Goal: Task Accomplishment & Management: Manage account settings

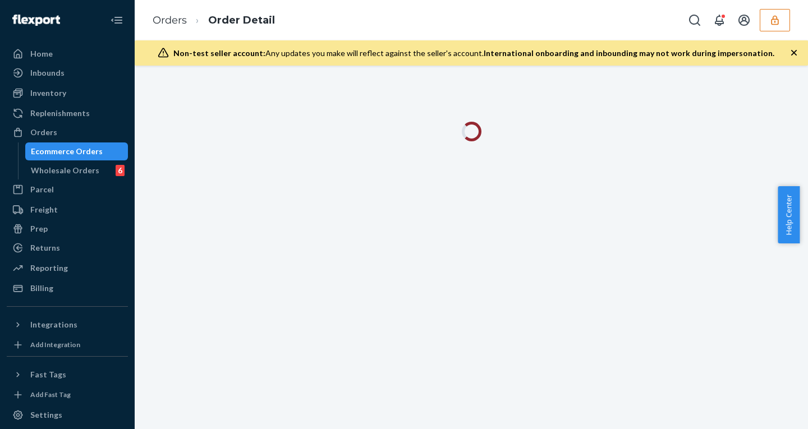
click at [777, 26] on button "button" at bounding box center [775, 20] width 30 height 22
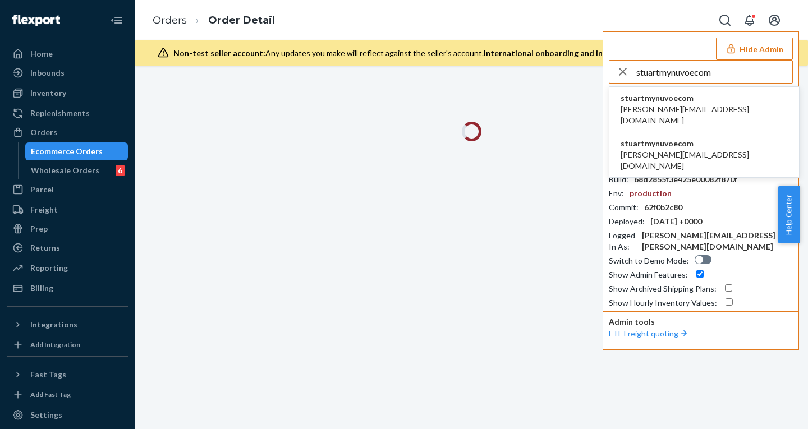
type input "stuartmynuvoecom"
click at [673, 107] on span "[PERSON_NAME][EMAIL_ADDRESS][DOMAIN_NAME]" at bounding box center [704, 115] width 167 height 22
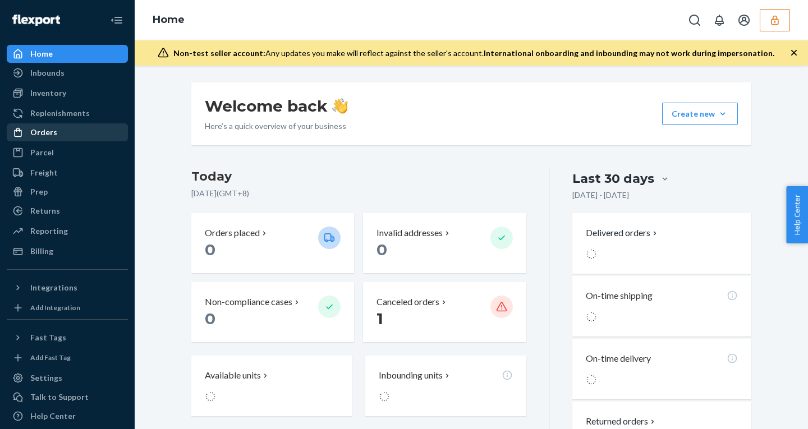
click at [45, 130] on div "Orders" at bounding box center [43, 132] width 27 height 11
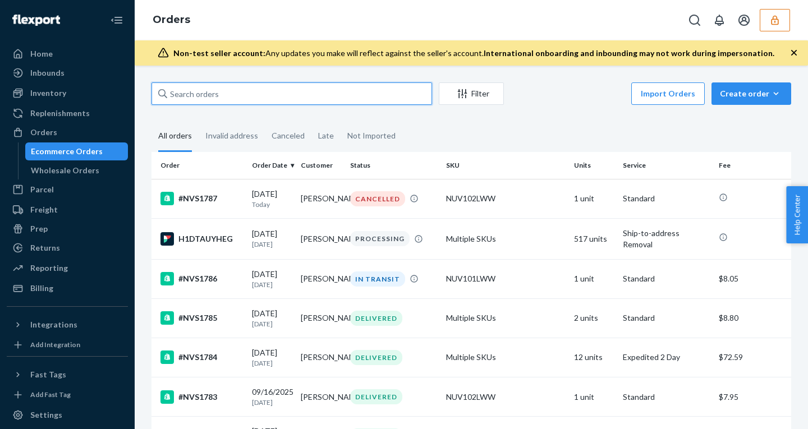
click at [223, 90] on input "text" at bounding box center [292, 94] width 281 height 22
paste input "136062199"
type input "136062199"
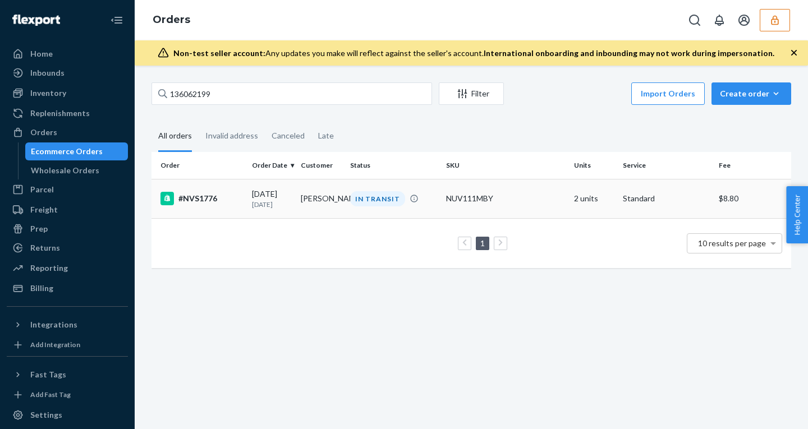
click at [292, 199] on div "09/04/2025 20 days ago" at bounding box center [272, 199] width 40 height 21
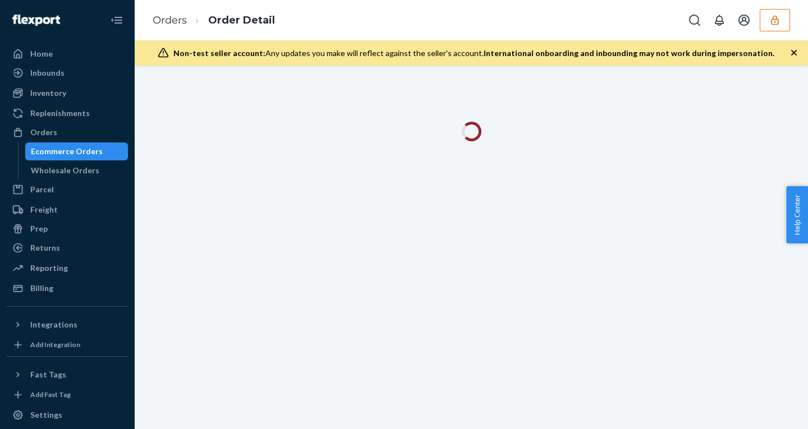
click at [794, 51] on icon "button" at bounding box center [794, 52] width 11 height 11
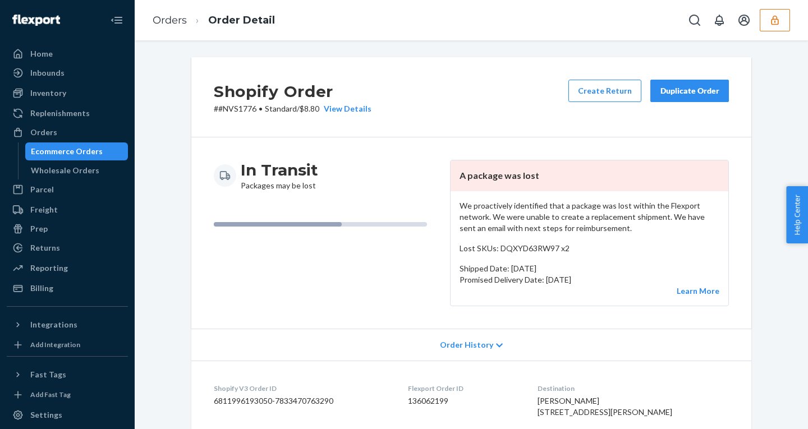
click at [310, 110] on p "# #NVS1776 • Standard / $8.80 View Details" at bounding box center [293, 108] width 158 height 11
copy p "8.80"
click at [51, 286] on div "Billing" at bounding box center [41, 288] width 23 height 11
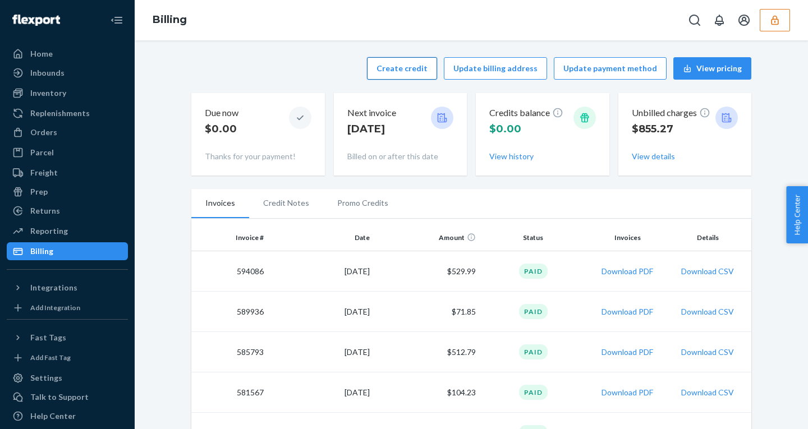
click at [396, 69] on button "Create credit" at bounding box center [402, 68] width 70 height 22
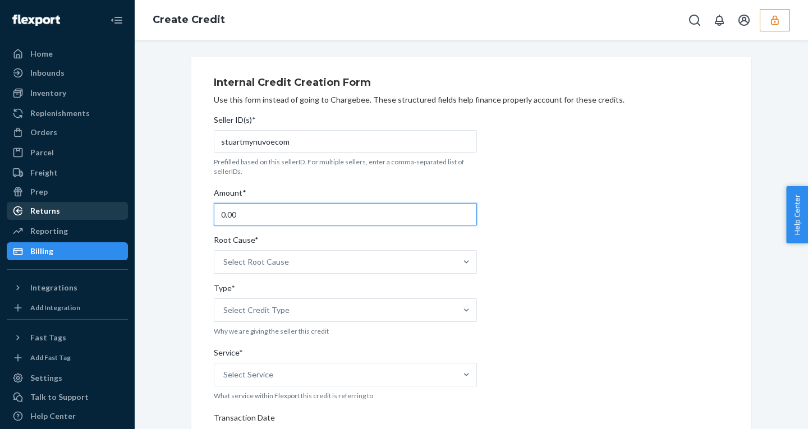
drag, startPoint x: 241, startPoint y: 213, endPoint x: 100, endPoint y: 213, distance: 140.3
click at [104, 213] on div "Home Inbounds Shipping Plans Problems Inventory Products Replenishments Orders …" at bounding box center [404, 214] width 808 height 429
paste input "19.6"
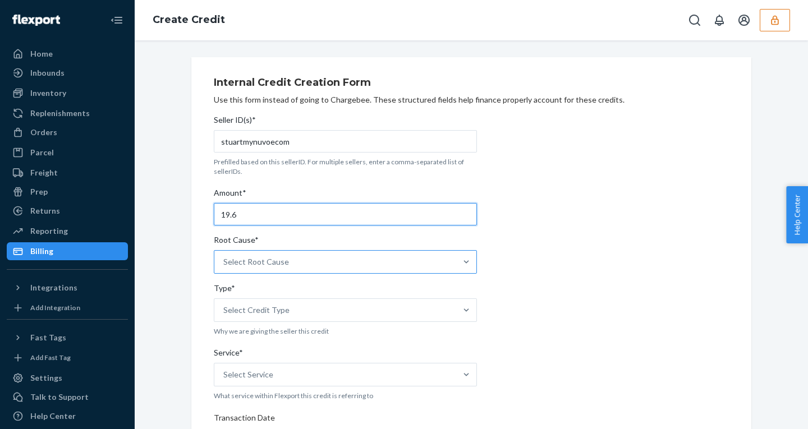
type input "19.6"
click at [272, 258] on div "Select Root Cause" at bounding box center [256, 262] width 66 height 11
click at [225, 258] on input "Root Cause* Select Root Cause" at bounding box center [223, 262] width 1 height 11
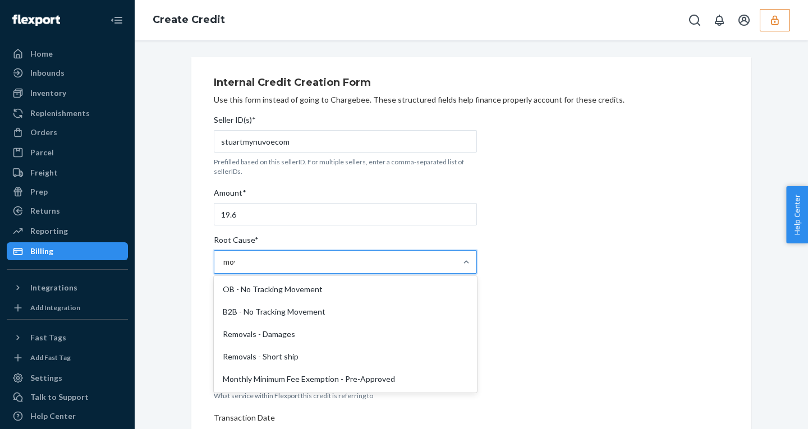
type input "move"
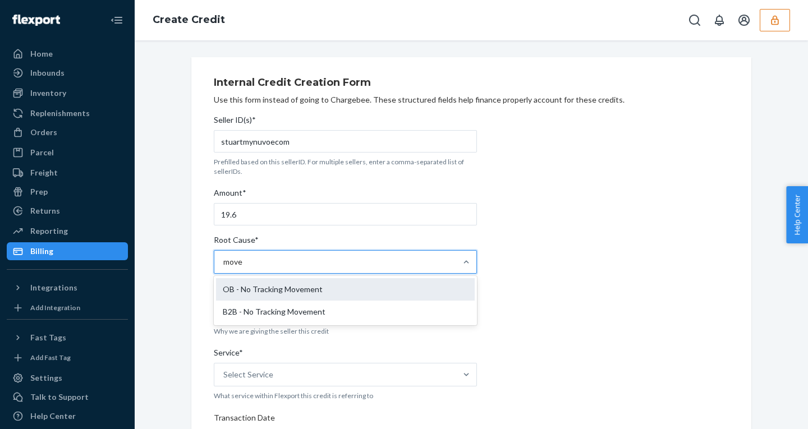
click at [262, 289] on div "OB - No Tracking Movement" at bounding box center [345, 289] width 259 height 22
click at [243, 268] on input "move" at bounding box center [233, 262] width 20 height 11
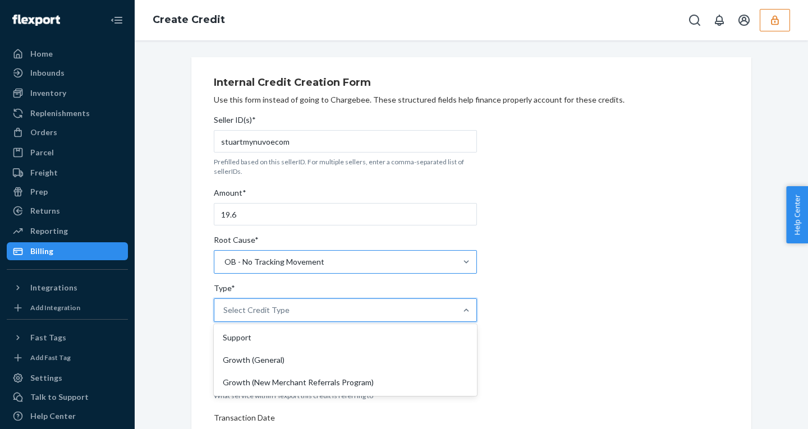
click at [273, 301] on div "Select Credit Type" at bounding box center [335, 310] width 242 height 22
click at [225, 305] on input "Type* option Support focused, 1 of 3. 3 results available. Use Up and Down to c…" at bounding box center [223, 310] width 1 height 11
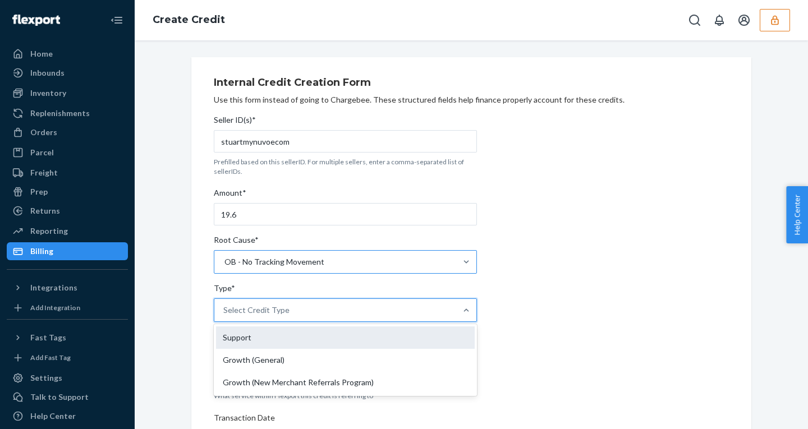
click at [258, 339] on div "Support" at bounding box center [345, 338] width 259 height 22
click at [225, 316] on input "Type* option Support focused, 1 of 3. 3 results available. Use Up and Down to c…" at bounding box center [223, 310] width 1 height 11
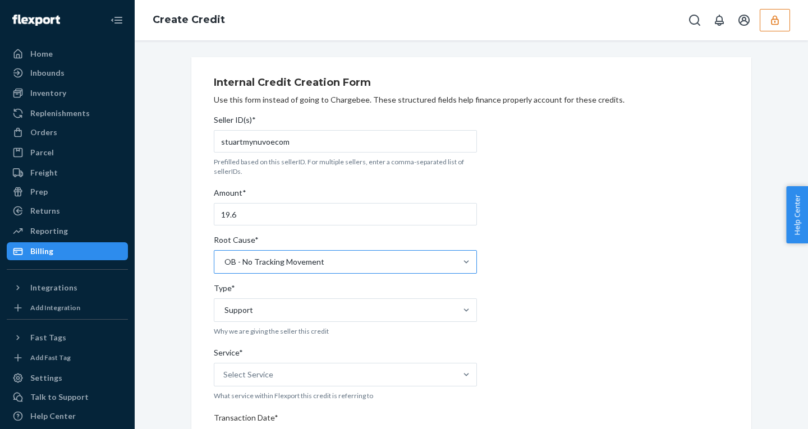
click at [275, 360] on div "Service*" at bounding box center [345, 355] width 263 height 16
click at [225, 369] on input "Service* Select Service" at bounding box center [223, 374] width 1 height 11
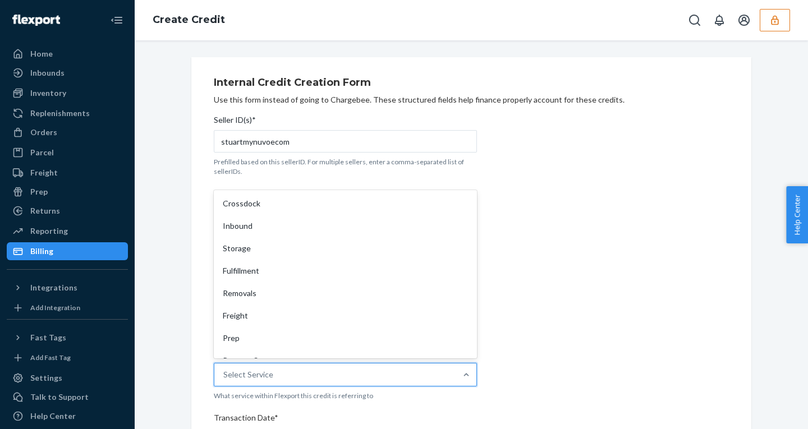
click at [287, 379] on div "Select Service" at bounding box center [335, 375] width 242 height 22
click at [225, 379] on input "Service* option Crossdock focused, 1 of 10. 10 results available. Use Up and Do…" at bounding box center [223, 374] width 1 height 11
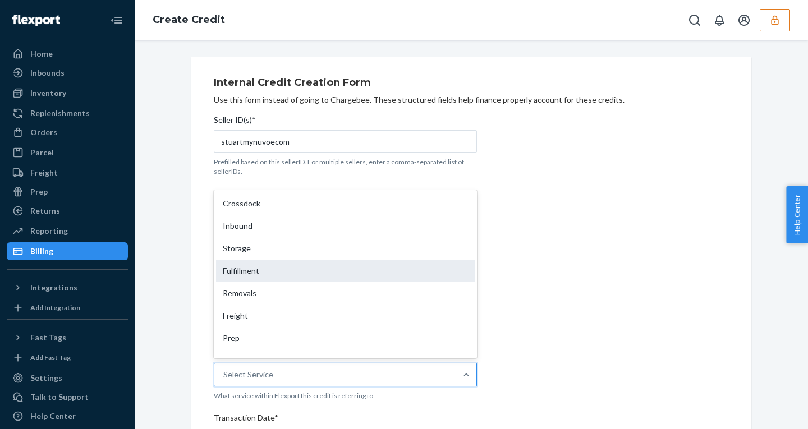
click at [237, 272] on div "Fulfillment" at bounding box center [345, 271] width 259 height 22
click at [225, 369] on input "Service* option Fulfillment focused, 4 of 10. 10 results available. Use Up and …" at bounding box center [223, 374] width 1 height 11
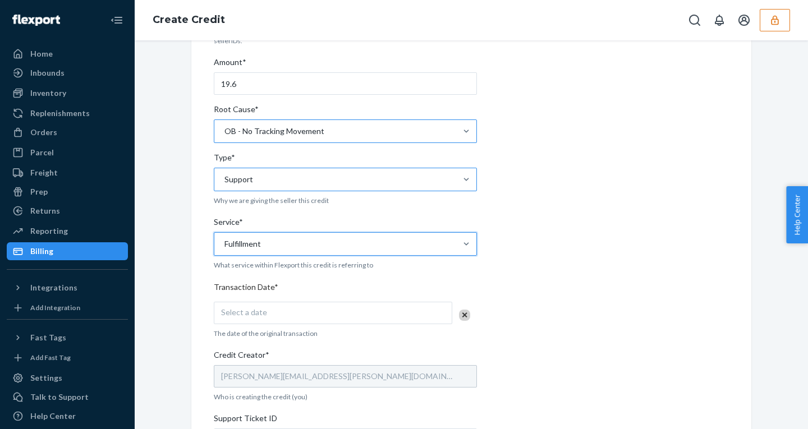
scroll to position [139, 0]
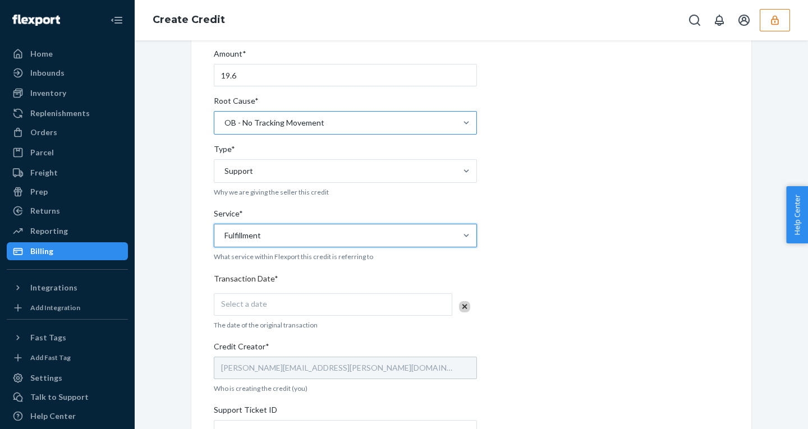
click at [288, 307] on div "Select a date" at bounding box center [333, 305] width 239 height 22
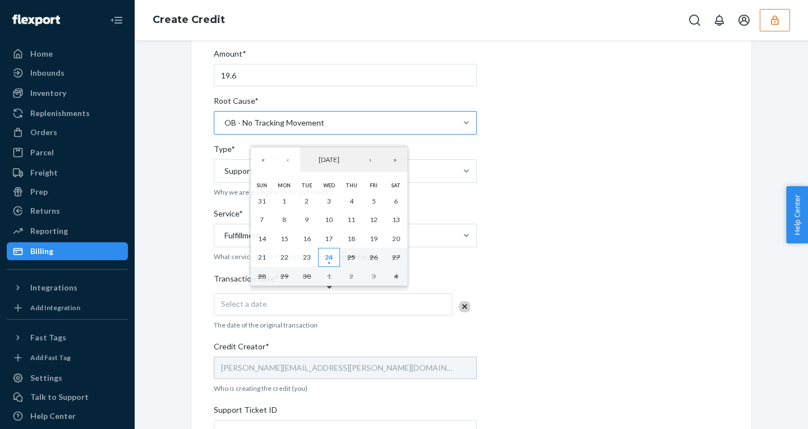
click at [327, 256] on abbr "24" at bounding box center [329, 257] width 8 height 8
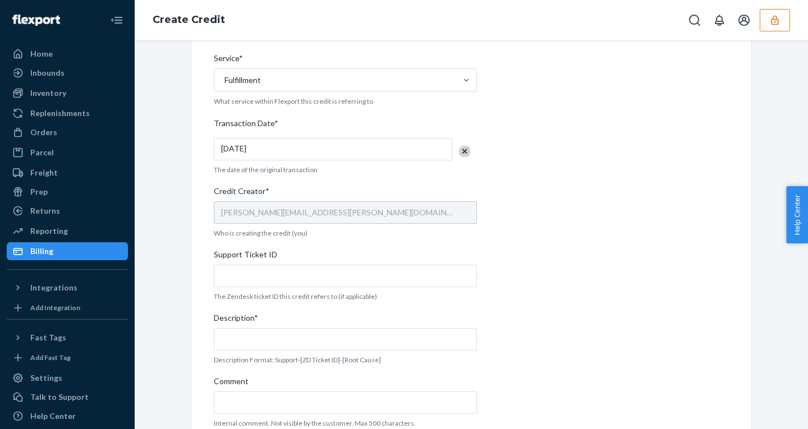
scroll to position [298, 0]
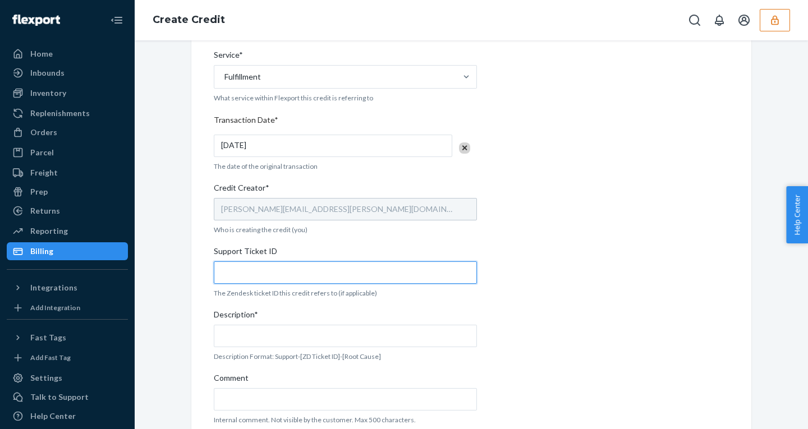
click at [248, 272] on input "Support Ticket ID" at bounding box center [345, 273] width 263 height 22
paste input "824373"
type input "824373"
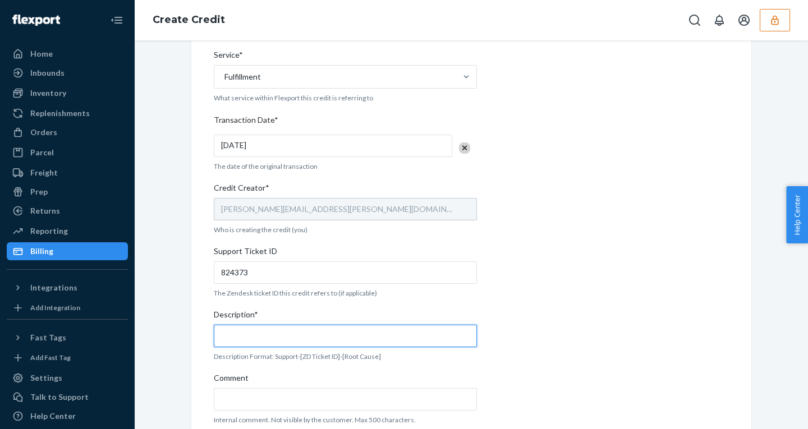
click at [249, 340] on input "Description*" at bounding box center [345, 336] width 263 height 22
paste input "824373"
click at [418, 337] on input "Support - 824373" at bounding box center [345, 336] width 263 height 22
paste input "- OB - No Tracking Movement"
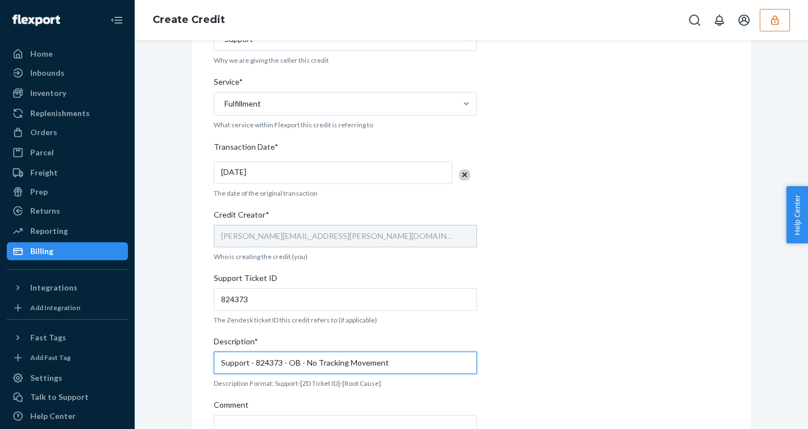
scroll to position [345, 0]
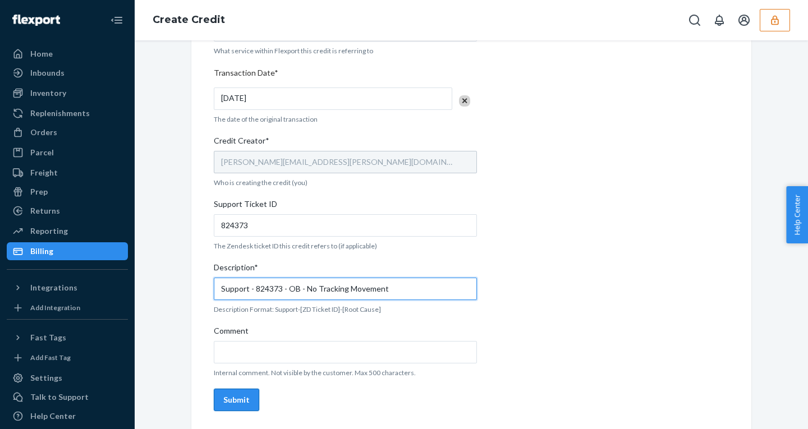
type input "Support - 824373 - OB - No Tracking Movement"
click at [231, 396] on div "Submit" at bounding box center [236, 400] width 26 height 11
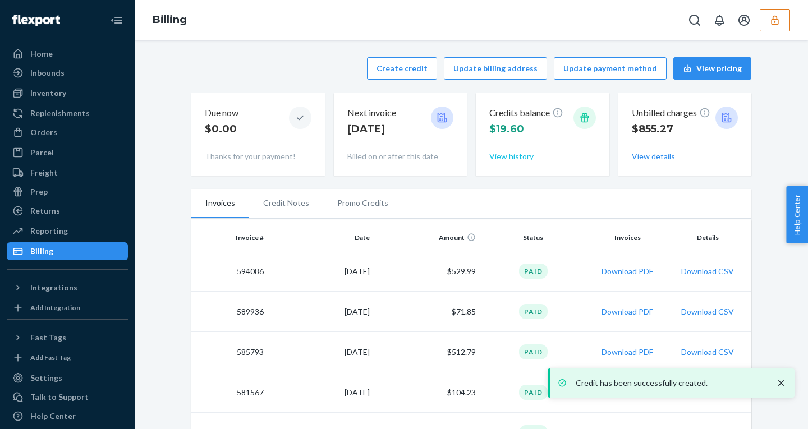
click at [497, 152] on button "View history" at bounding box center [512, 156] width 44 height 11
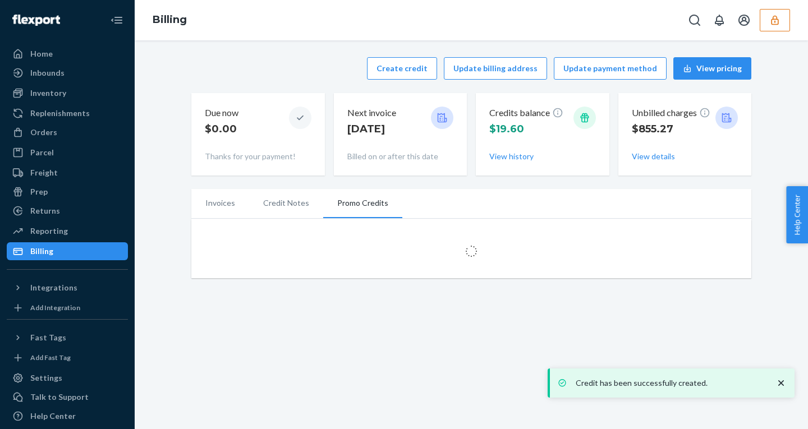
click at [782, 385] on icon "close toast" at bounding box center [781, 383] width 11 height 11
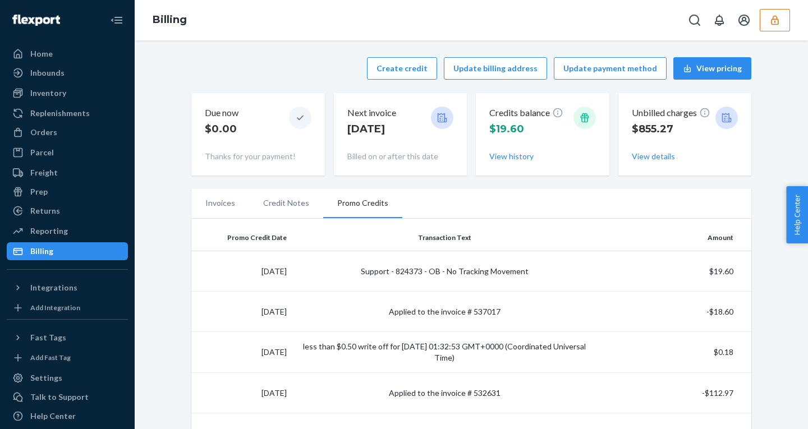
click at [782, 22] on button "button" at bounding box center [775, 20] width 30 height 22
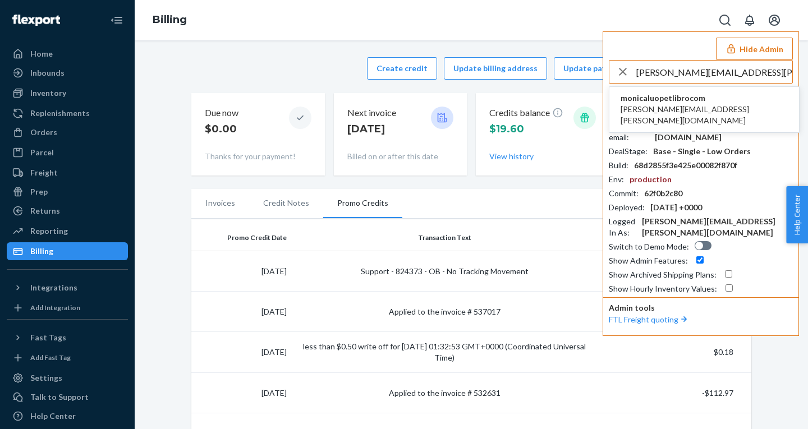
type input "becky.huang@designlibro.com"
click at [665, 108] on span "becky.huang@designlibro.com" at bounding box center [704, 115] width 167 height 22
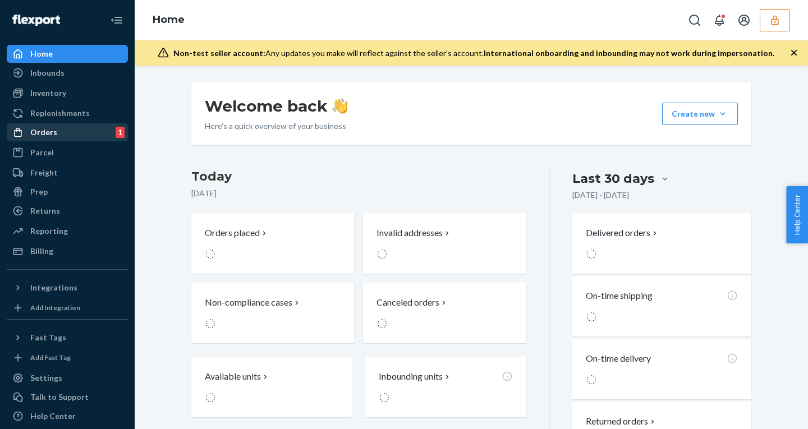
click at [43, 134] on div "Orders" at bounding box center [43, 132] width 27 height 11
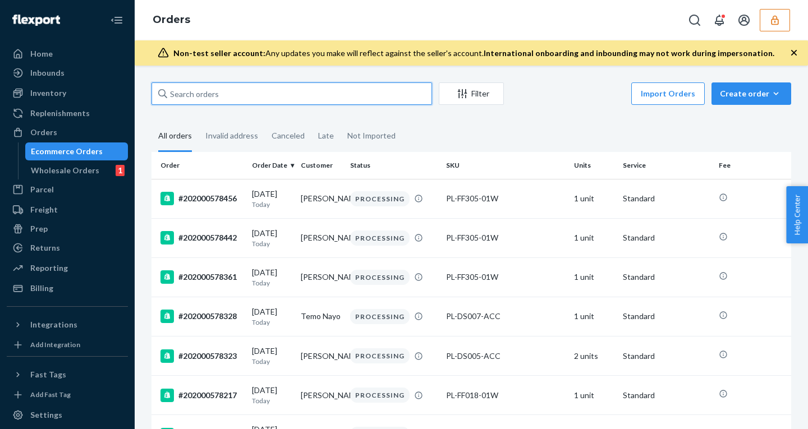
click at [216, 97] on input "text" at bounding box center [292, 94] width 281 height 22
paste input "454282312"
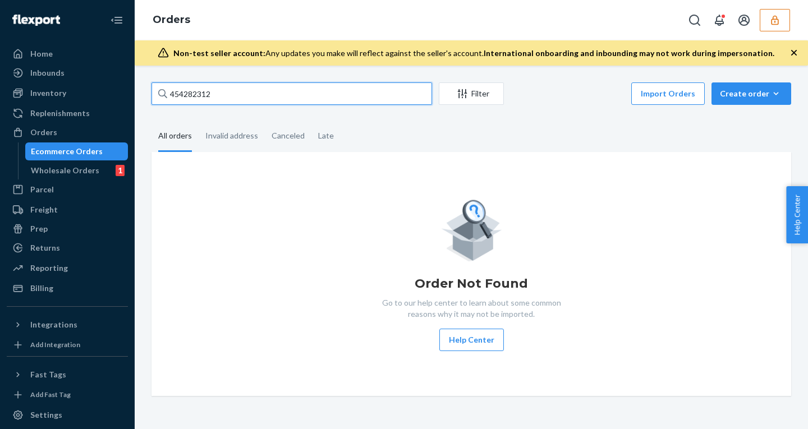
type input "454282312"
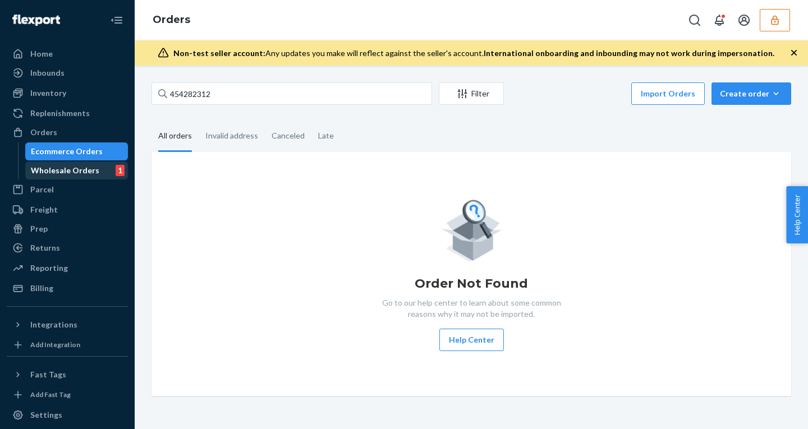
click at [76, 163] on div "Wholesale Orders 1" at bounding box center [76, 171] width 101 height 16
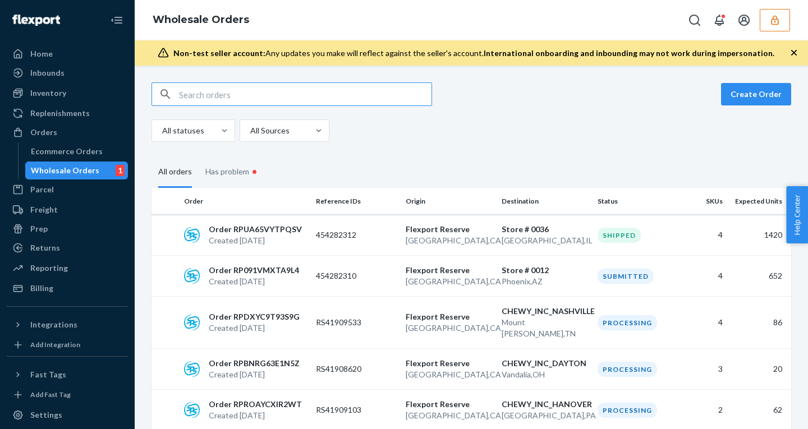
click at [236, 92] on input "text" at bounding box center [305, 94] width 253 height 22
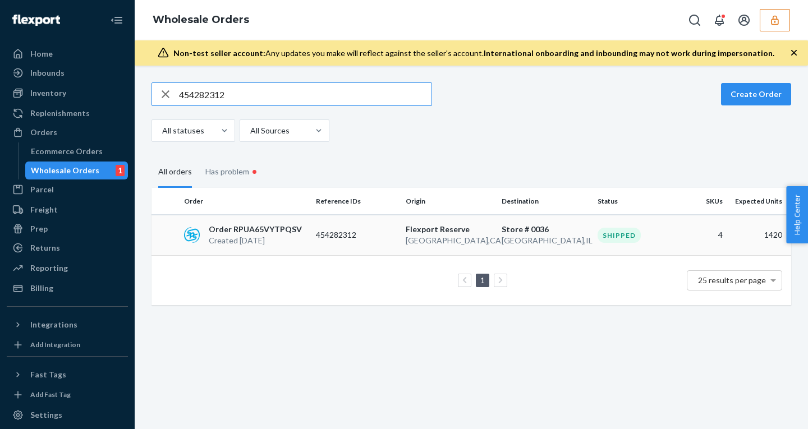
type input "454282312"
click at [322, 230] on p "454282312" at bounding box center [356, 235] width 81 height 11
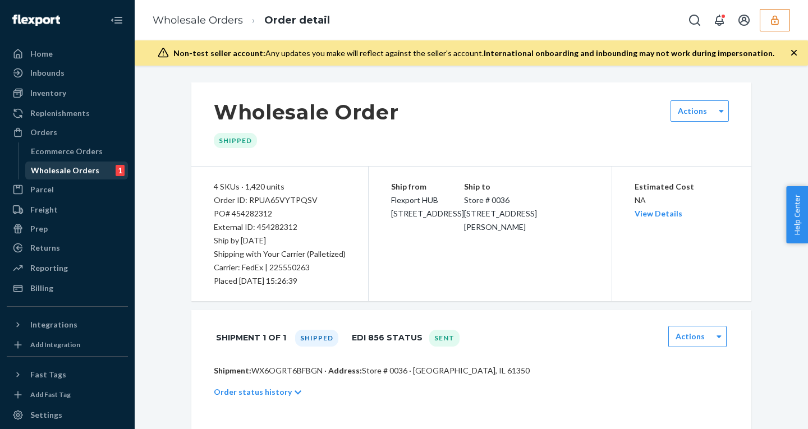
click at [80, 169] on div "Wholesale Orders" at bounding box center [65, 170] width 68 height 11
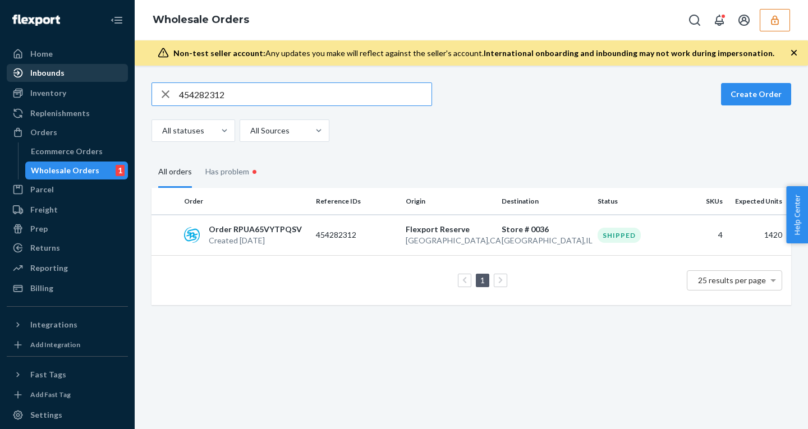
drag, startPoint x: 241, startPoint y: 87, endPoint x: 88, endPoint y: 67, distance: 154.0
click at [88, 68] on div "Home Inbounds Shipping Plans Problems Inventory Products Replenishments Orders …" at bounding box center [404, 214] width 808 height 429
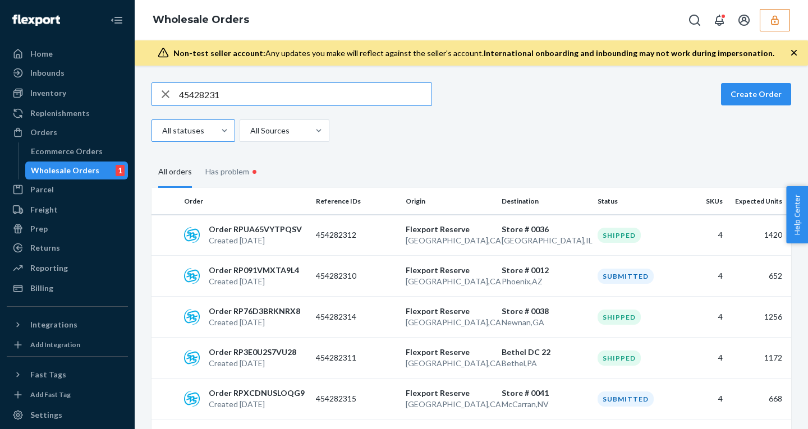
type input "454282310"
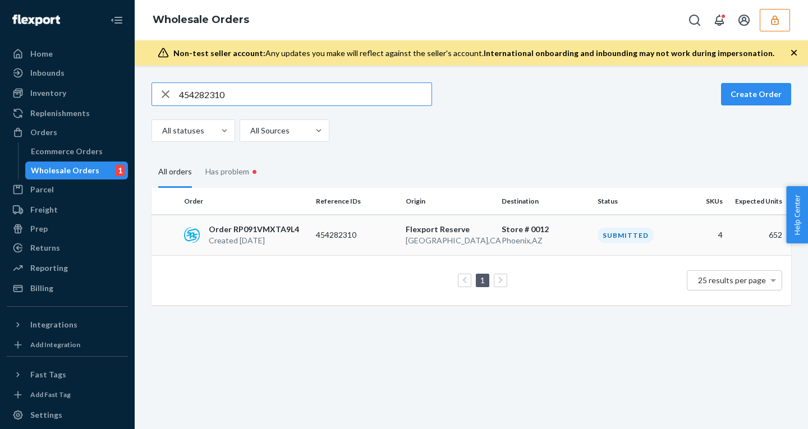
click at [320, 239] on p "454282310" at bounding box center [356, 235] width 81 height 11
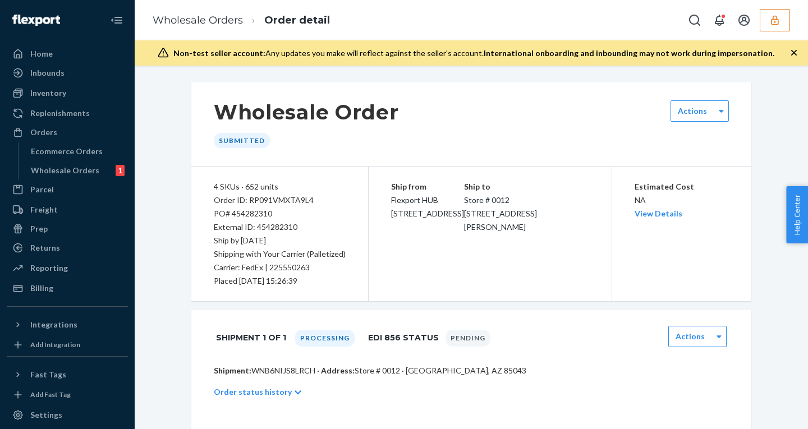
click at [795, 51] on icon "button" at bounding box center [794, 52] width 11 height 11
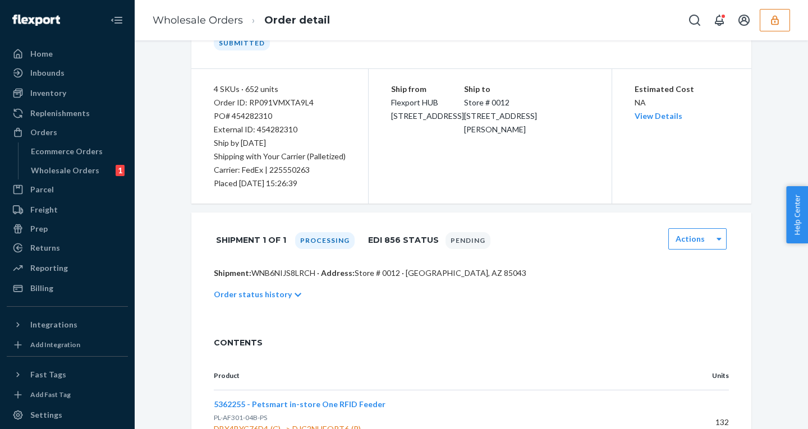
scroll to position [88, 0]
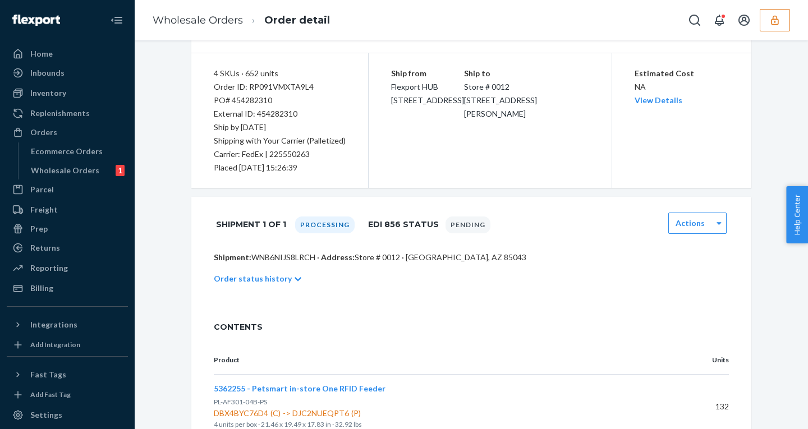
click at [241, 280] on p "Order status history" at bounding box center [253, 278] width 78 height 11
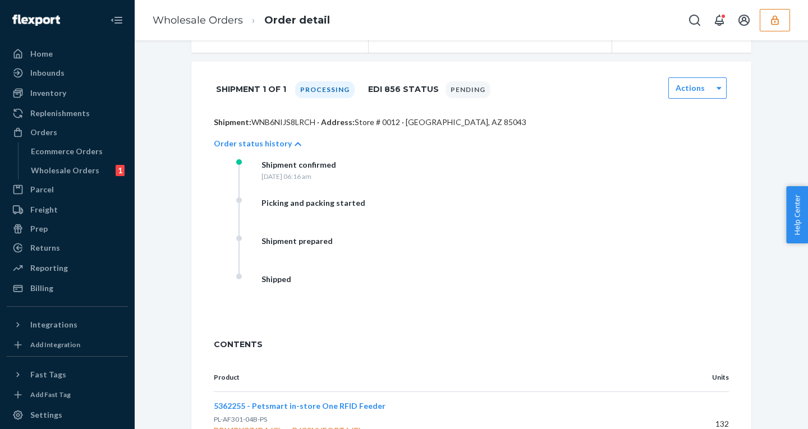
scroll to position [228, 0]
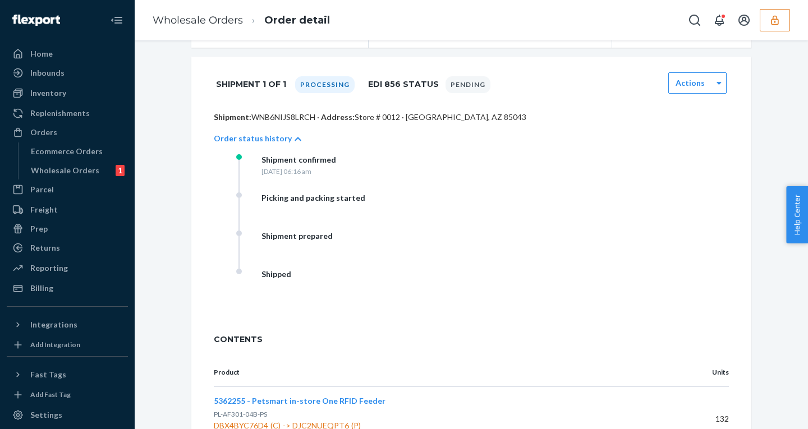
click at [250, 140] on p "Order status history" at bounding box center [253, 138] width 78 height 11
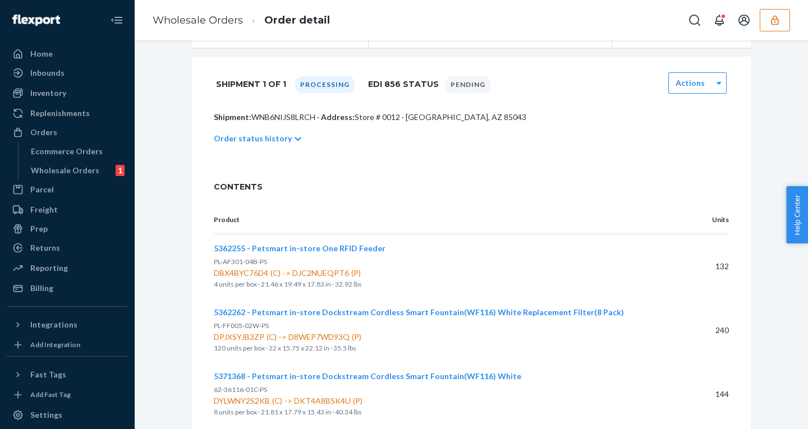
scroll to position [0, 0]
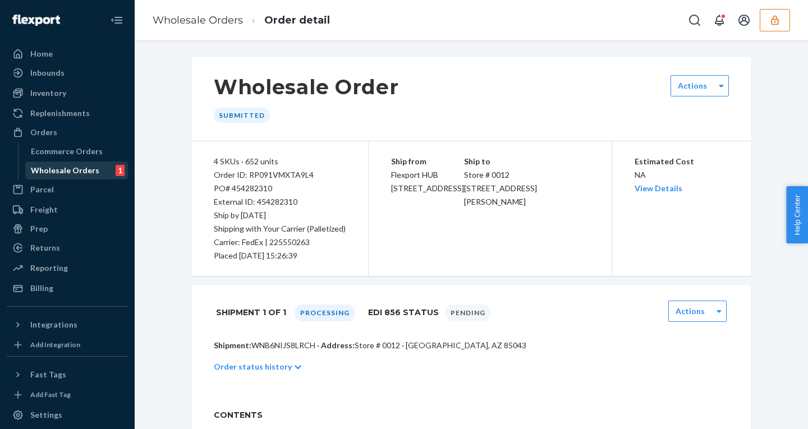
click at [71, 166] on div "Wholesale Orders" at bounding box center [65, 170] width 68 height 11
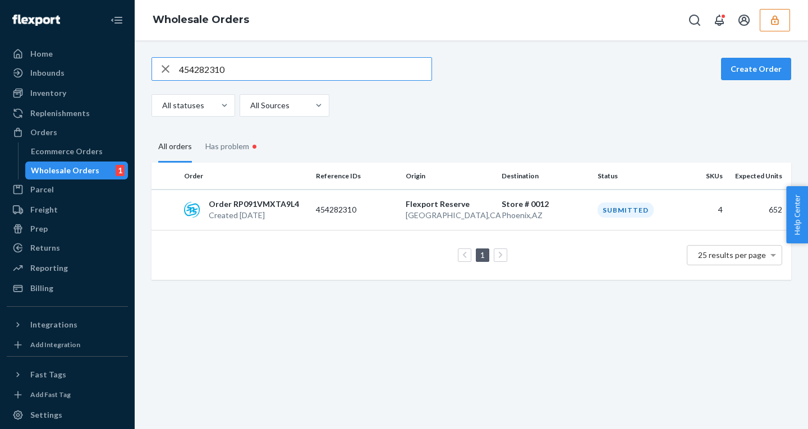
click at [195, 70] on input "454282310" at bounding box center [305, 69] width 253 height 22
paste input "2"
type input "454282312"
click at [319, 222] on td "454282312" at bounding box center [357, 210] width 90 height 41
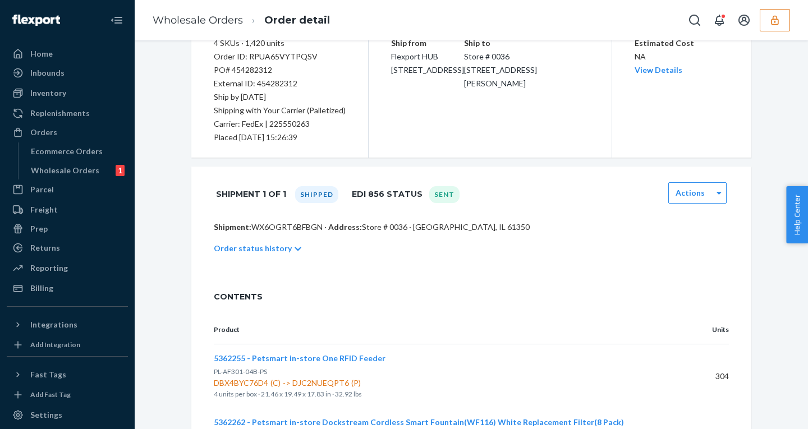
scroll to position [120, 0]
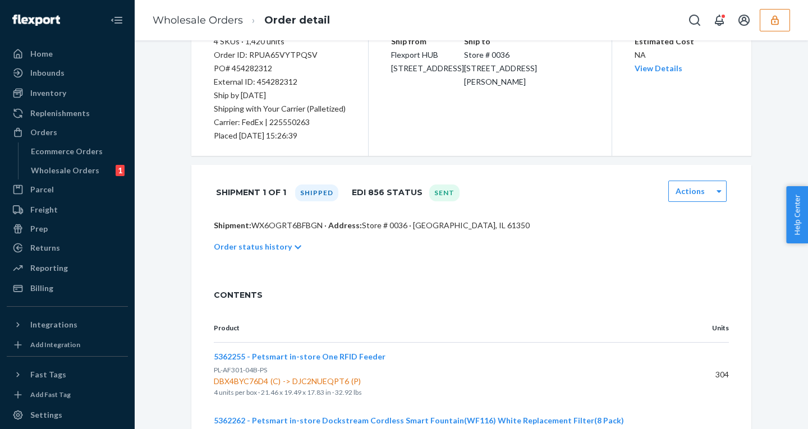
click at [249, 249] on p "Order status history" at bounding box center [253, 246] width 78 height 11
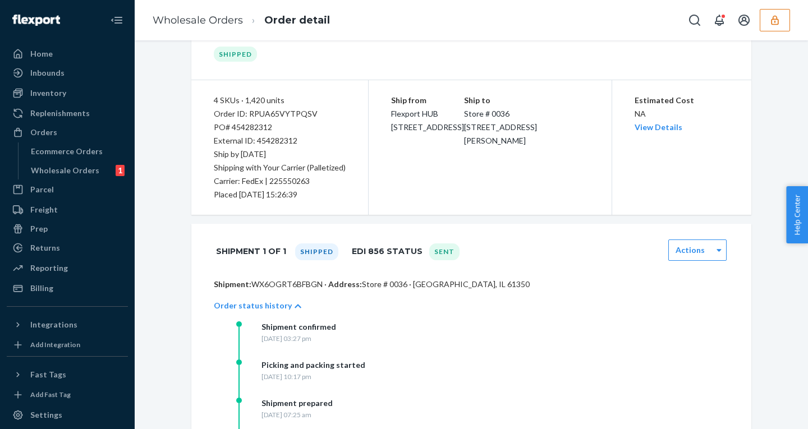
scroll to position [68, 0]
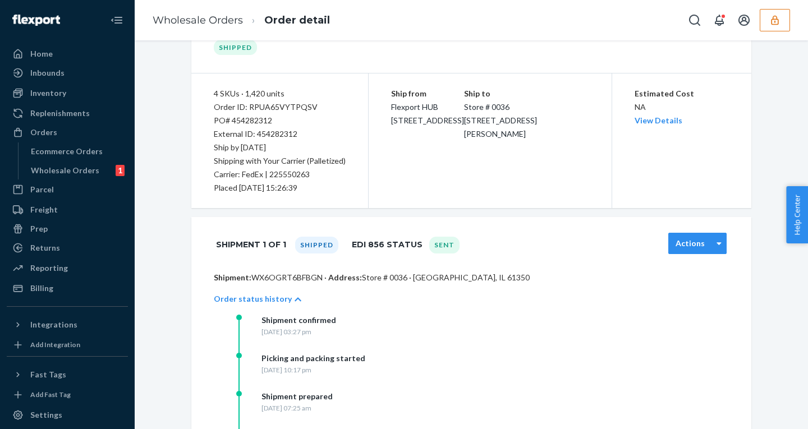
click at [692, 238] on label "Actions" at bounding box center [690, 243] width 29 height 11
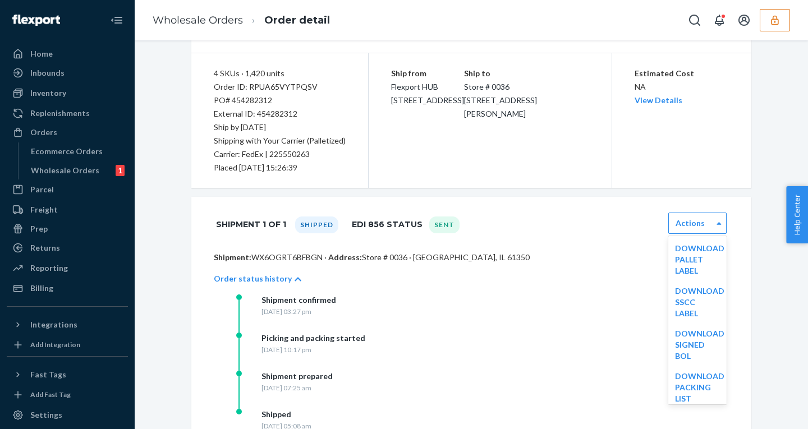
scroll to position [91, 0]
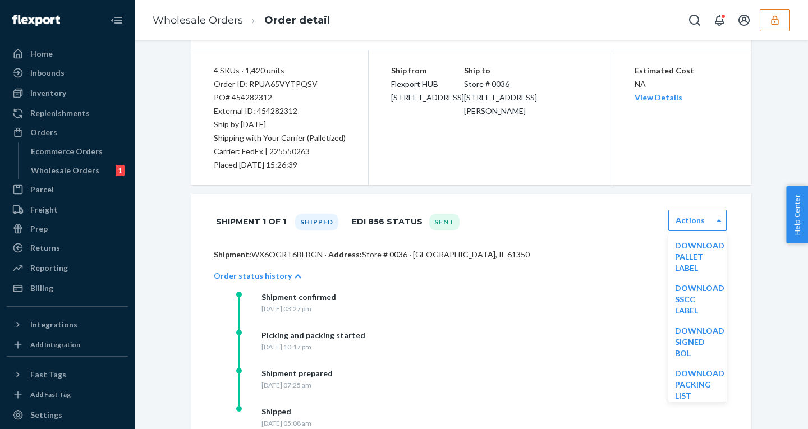
click at [571, 312] on div "Shipment confirmed Thursday, September 18, 2025 at 03:27 pm Picking and packing…" at bounding box center [482, 368] width 493 height 153
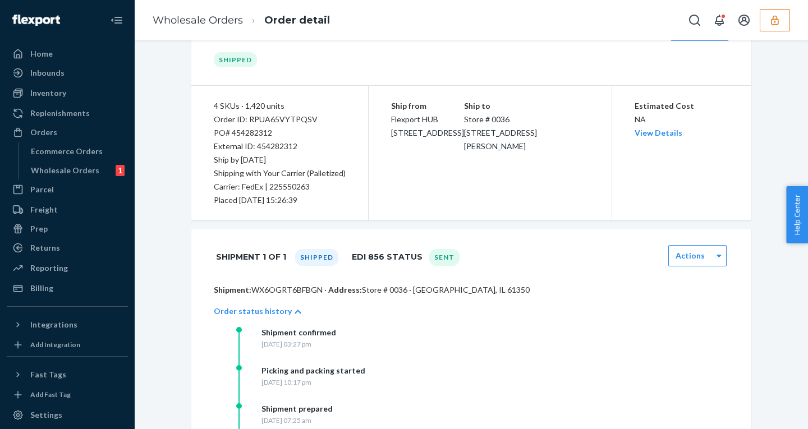
scroll to position [0, 0]
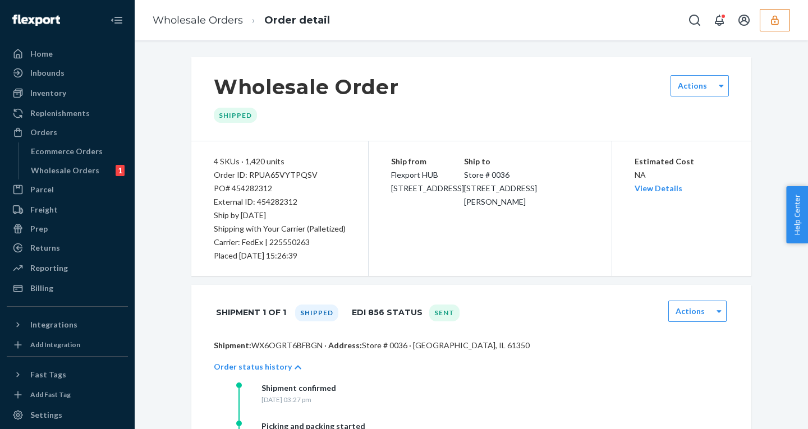
click at [775, 13] on button "button" at bounding box center [775, 20] width 30 height 22
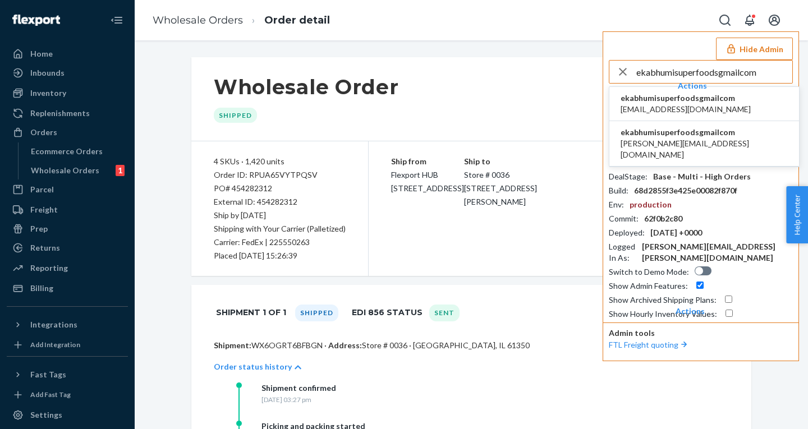
type input "ekabhumisuperfoodsgmailcom"
click at [656, 107] on span "ekabhumi.superfoods@gmail.com" at bounding box center [686, 109] width 130 height 11
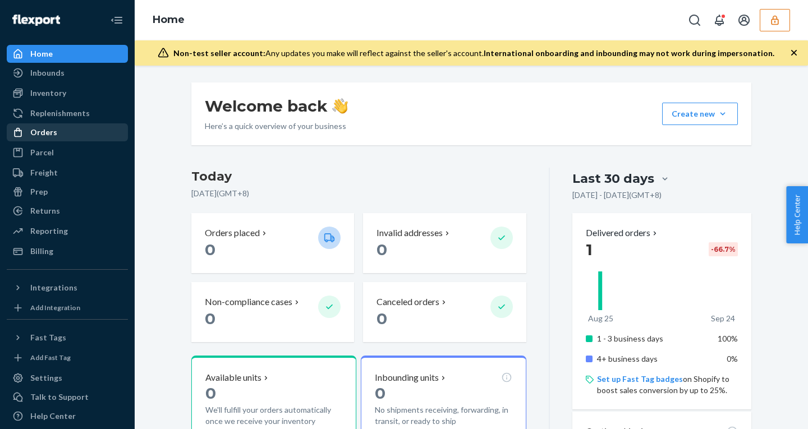
click at [21, 138] on icon at bounding box center [17, 132] width 11 height 11
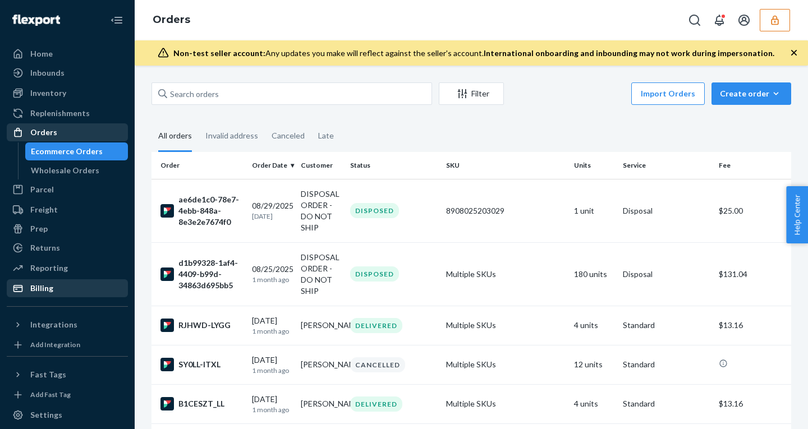
click at [65, 283] on div "Billing" at bounding box center [67, 289] width 119 height 16
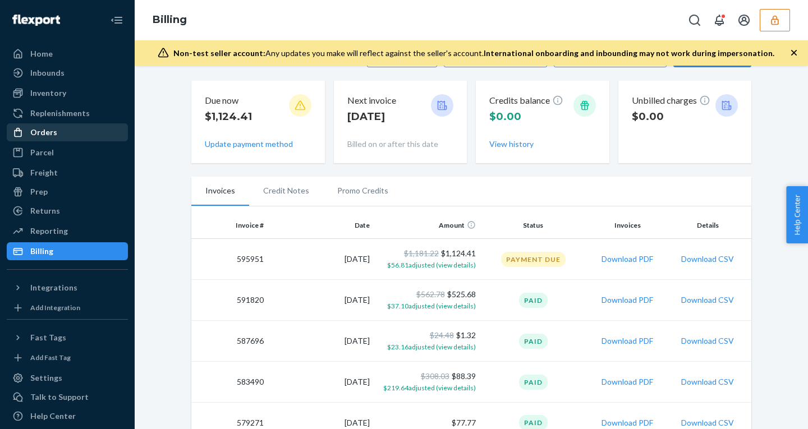
scroll to position [39, 0]
click at [625, 258] on button "Download PDF" at bounding box center [628, 258] width 52 height 11
click at [44, 133] on div "Orders" at bounding box center [43, 132] width 27 height 11
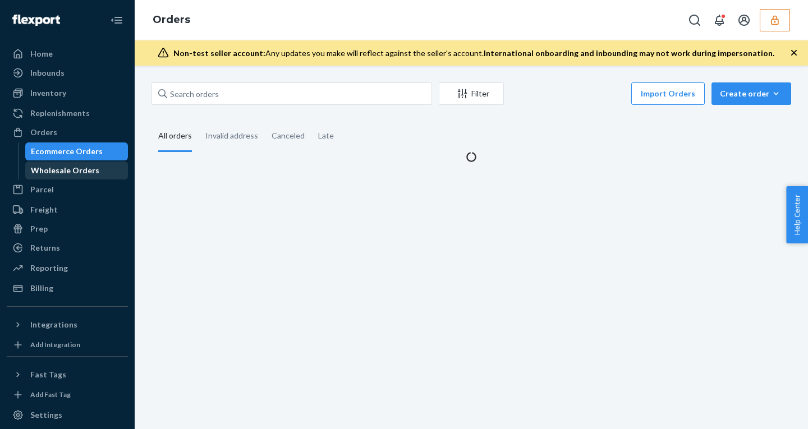
click at [51, 168] on div "Wholesale Orders" at bounding box center [65, 170] width 68 height 11
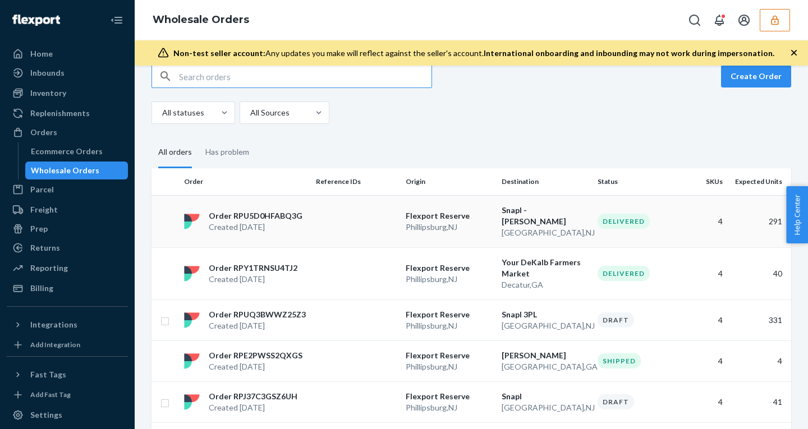
scroll to position [17, 0]
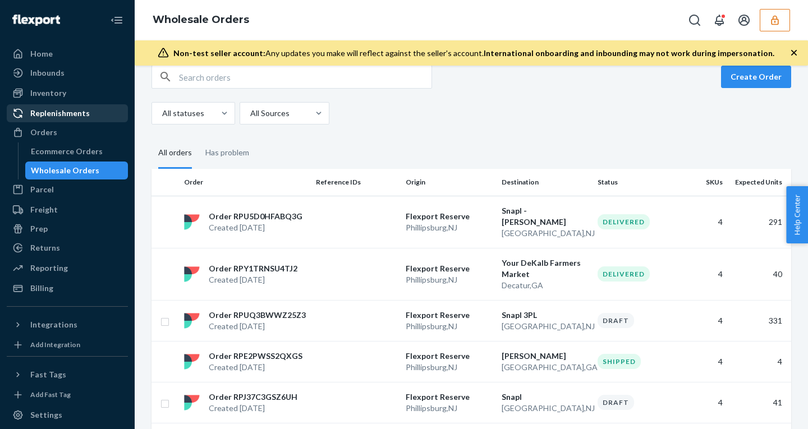
click at [69, 116] on div "Replenishments" at bounding box center [60, 113] width 60 height 11
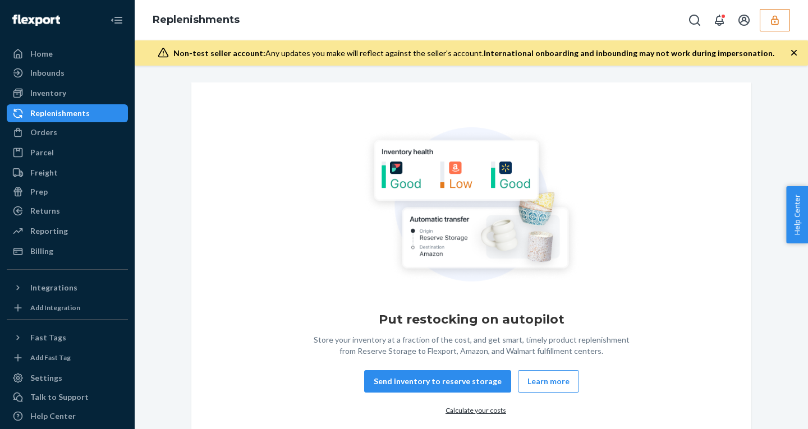
click at [169, 185] on div "Put restocking on autopilot Store your inventory at a fraction of the cost, and…" at bounding box center [471, 274] width 657 height 382
click at [37, 135] on div "Orders" at bounding box center [43, 132] width 27 height 11
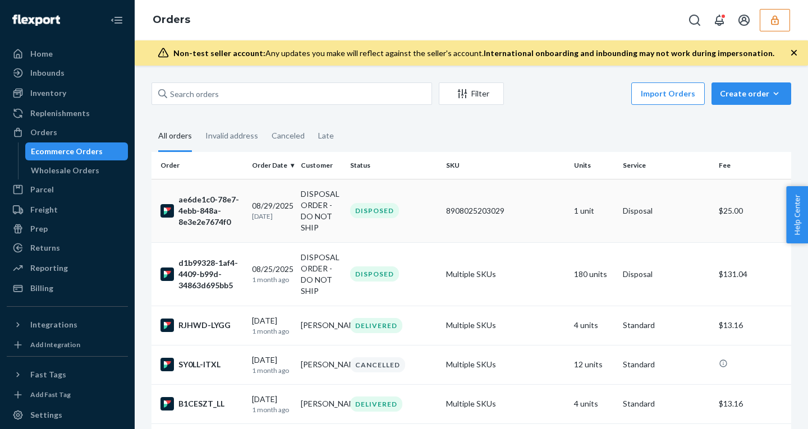
click at [280, 204] on div "08/29/2025 26 days ago" at bounding box center [272, 210] width 40 height 21
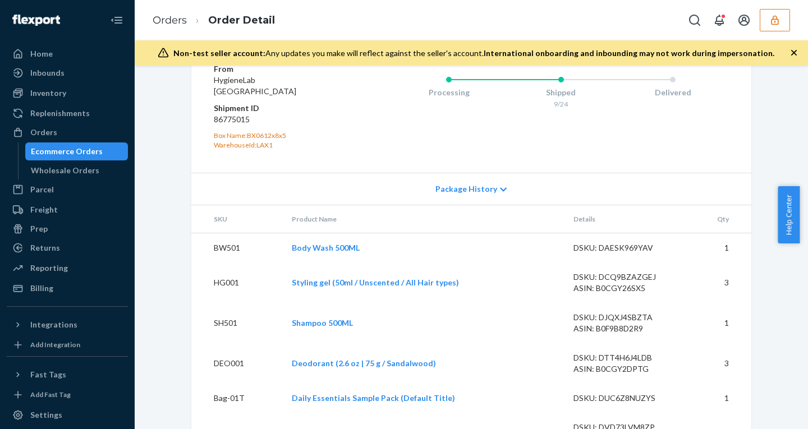
scroll to position [720, 0]
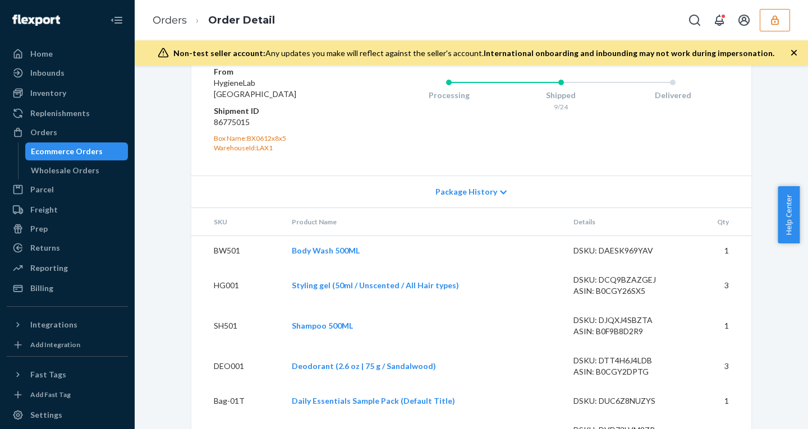
click at [459, 198] on span "Package History" at bounding box center [467, 191] width 62 height 11
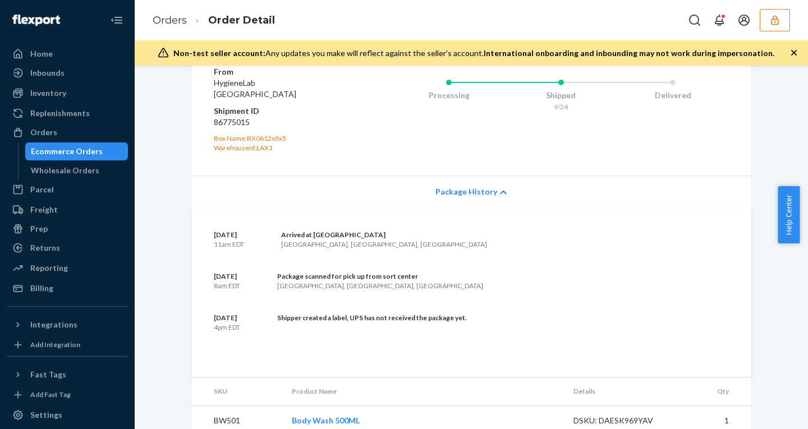
click at [459, 198] on span "Package History" at bounding box center [467, 191] width 62 height 11
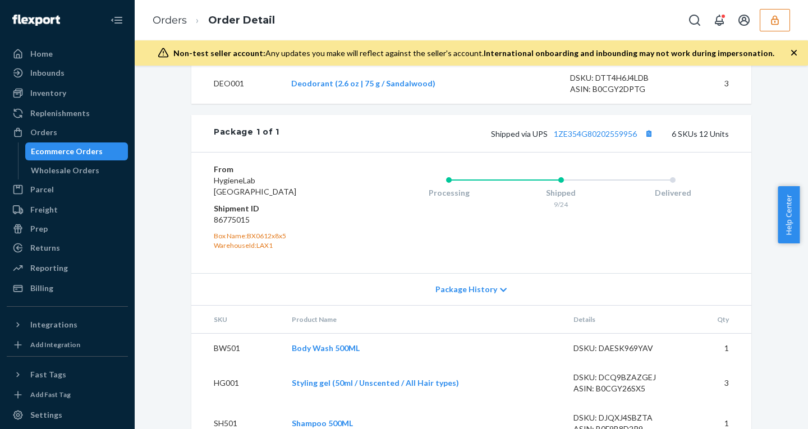
scroll to position [620, 0]
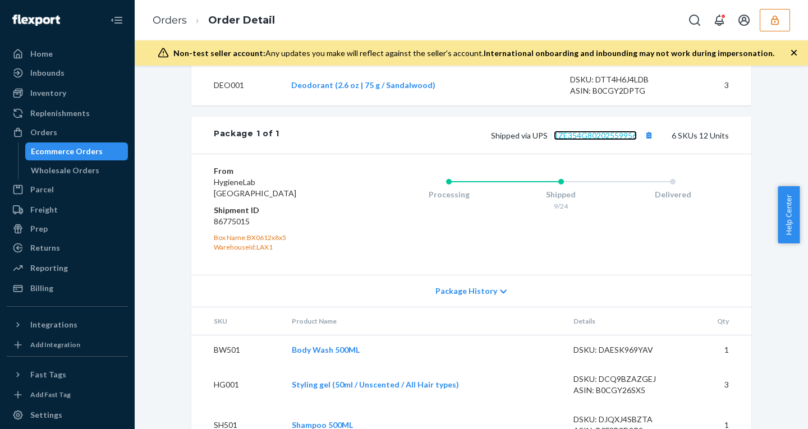
click at [591, 140] on link "1ZE354G80202559956" at bounding box center [595, 136] width 83 height 10
click at [767, 20] on button "button" at bounding box center [775, 20] width 30 height 22
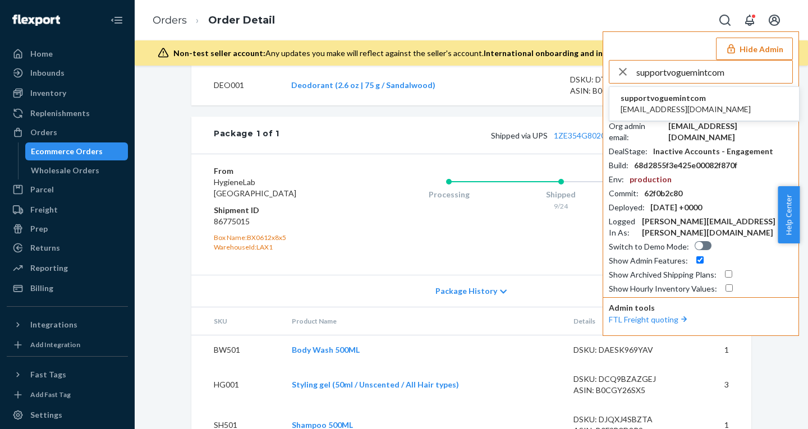
type input "supportvoguemintcom"
click at [676, 96] on span "supportvoguemintcom" at bounding box center [686, 98] width 130 height 11
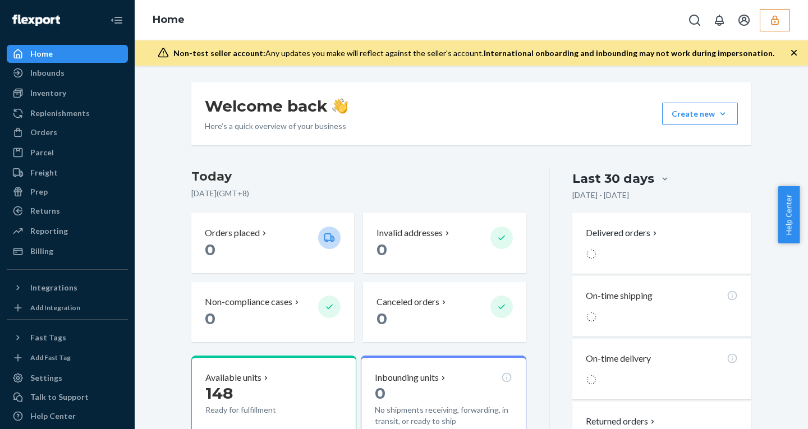
click at [768, 13] on button "button" at bounding box center [775, 20] width 30 height 22
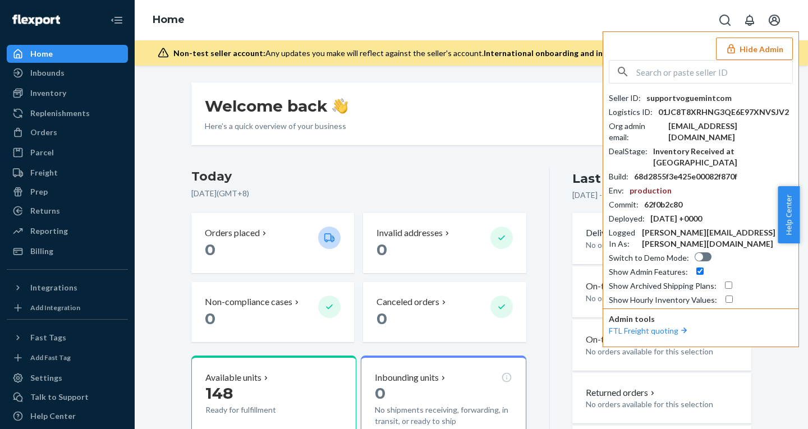
click at [697, 131] on div "[EMAIL_ADDRESS][DOMAIN_NAME]" at bounding box center [731, 132] width 125 height 22
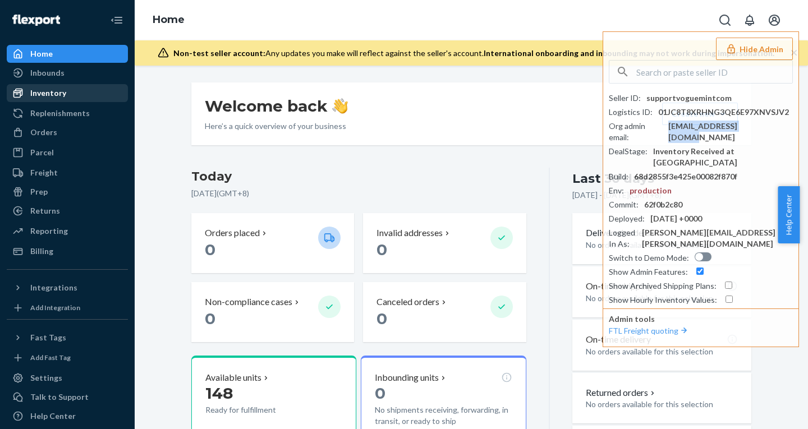
click at [61, 96] on div "Inventory" at bounding box center [48, 93] width 36 height 11
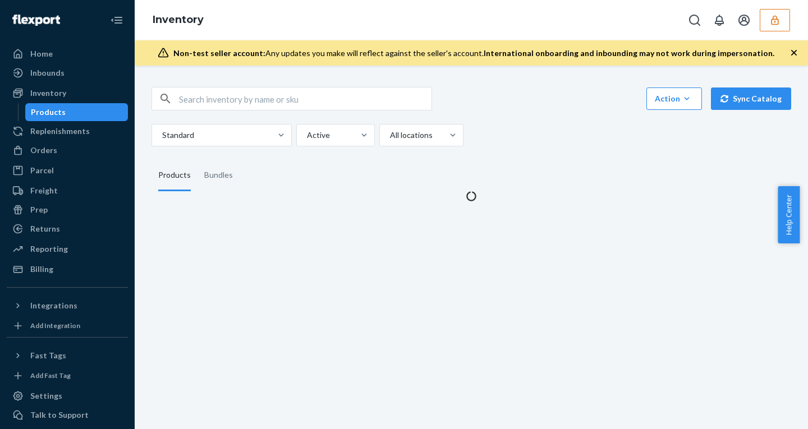
click at [794, 52] on icon "button" at bounding box center [795, 53] width 6 height 6
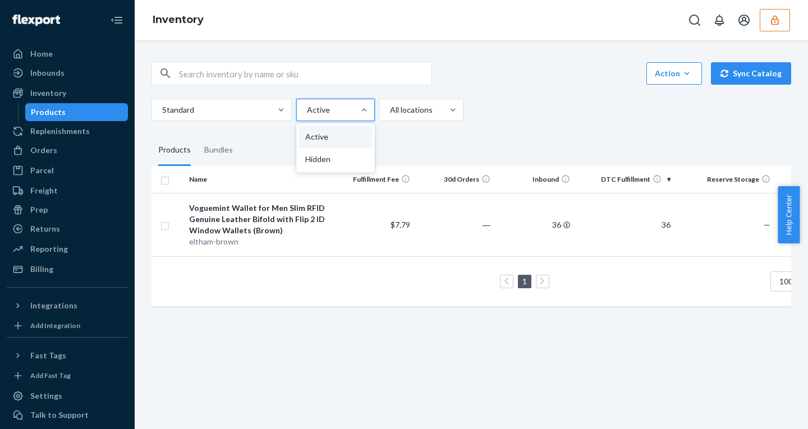
click at [350, 109] on div at bounding box center [334, 109] width 57 height 13
click at [307, 109] on input "option Active focused, 1 of 2. 2 results available. Use Up and Down to choose o…" at bounding box center [306, 109] width 1 height 11
click at [336, 161] on div "Hidden" at bounding box center [336, 159] width 74 height 22
click at [307, 116] on input "option Hidden focused, 2 of 2. 2 results available. Use Up and Down to choose o…" at bounding box center [306, 109] width 1 height 11
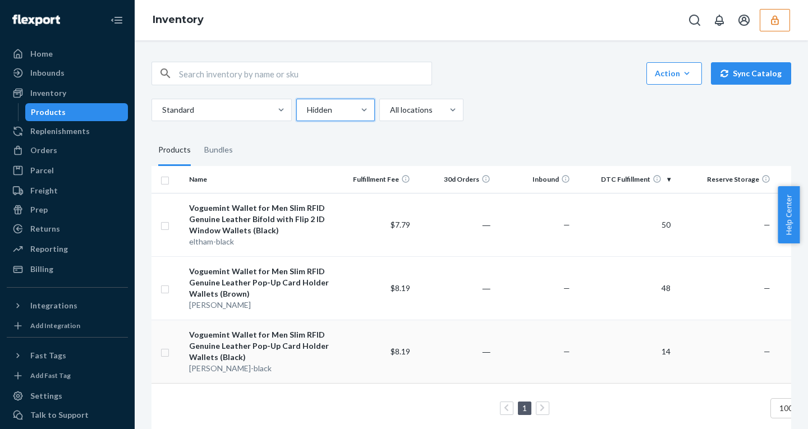
click at [310, 337] on div "Voguemint Wallet for Men Slim RFID Genuine Leather Pop-Up Card Holder Wallets (…" at bounding box center [259, 347] width 141 height 34
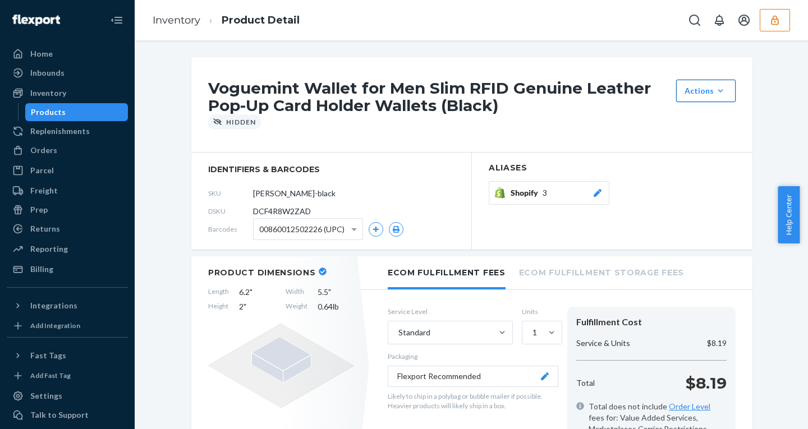
click at [692, 96] on div "Actions" at bounding box center [706, 90] width 43 height 11
click at [696, 115] on span "Unhide" at bounding box center [723, 118] width 70 height 8
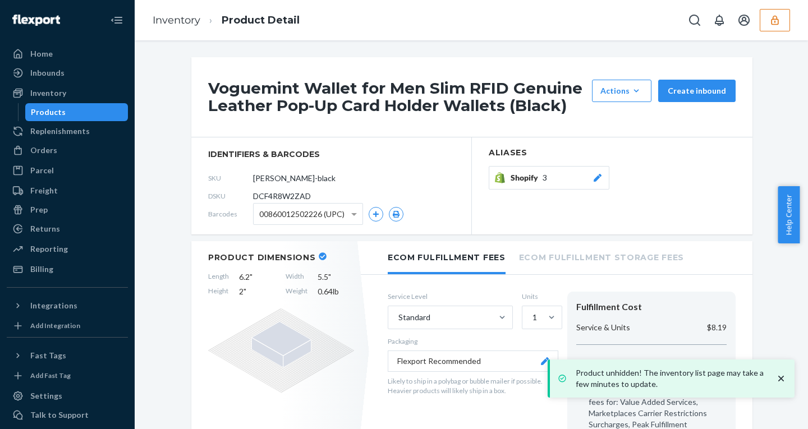
click at [92, 113] on div "Products" at bounding box center [76, 112] width 101 height 16
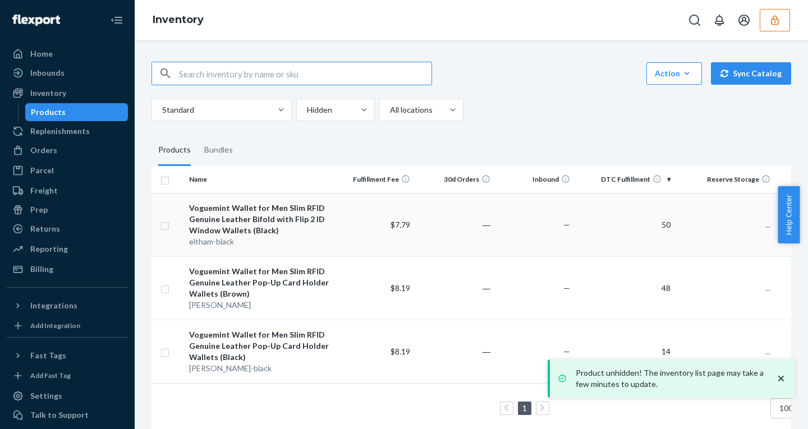
click at [330, 231] on div "Voguemint Wallet for Men Slim RFID Genuine Leather Bifold with Flip 2 ID Window…" at bounding box center [259, 220] width 141 height 34
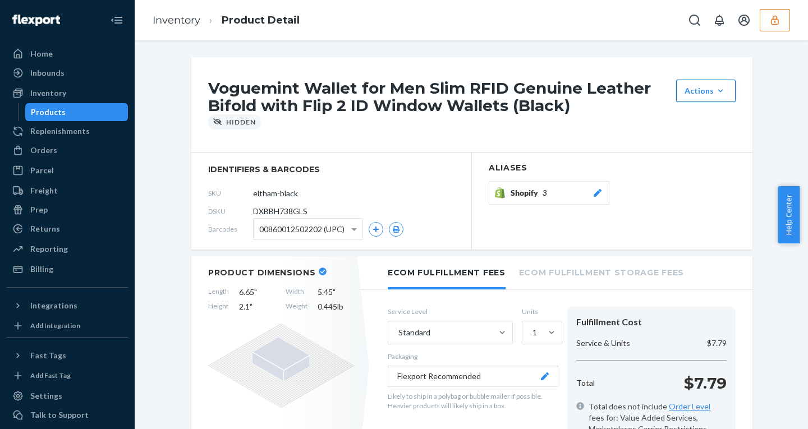
click at [695, 88] on div "Actions" at bounding box center [706, 90] width 43 height 11
click at [710, 117] on span "Unhide" at bounding box center [723, 118] width 70 height 8
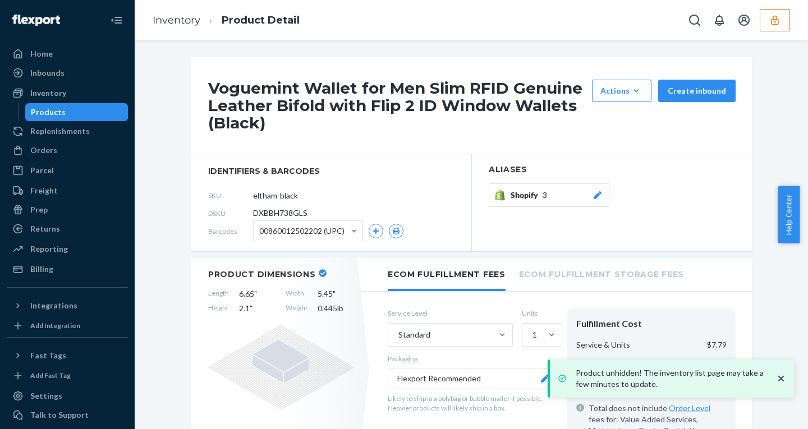
click at [75, 107] on div "Products" at bounding box center [76, 112] width 101 height 16
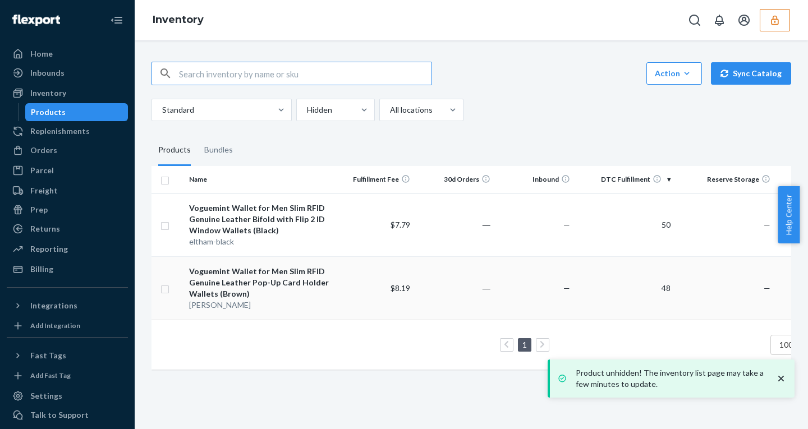
click at [382, 282] on td "$8.19" at bounding box center [375, 288] width 80 height 63
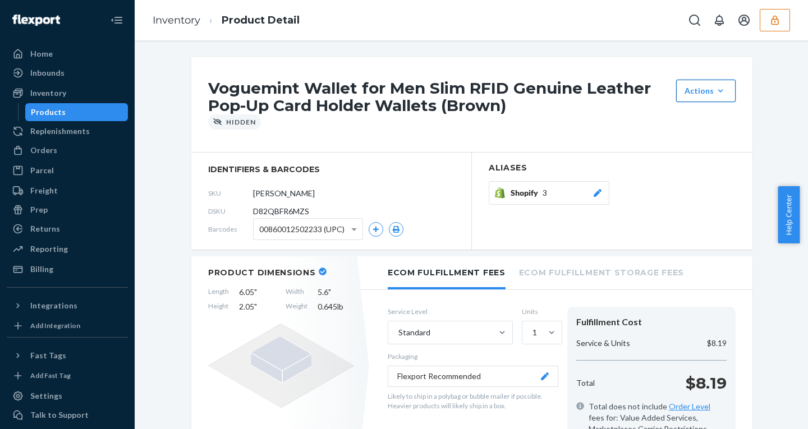
click at [694, 89] on div "Actions" at bounding box center [706, 90] width 43 height 11
click at [699, 120] on span "Unhide" at bounding box center [723, 118] width 70 height 8
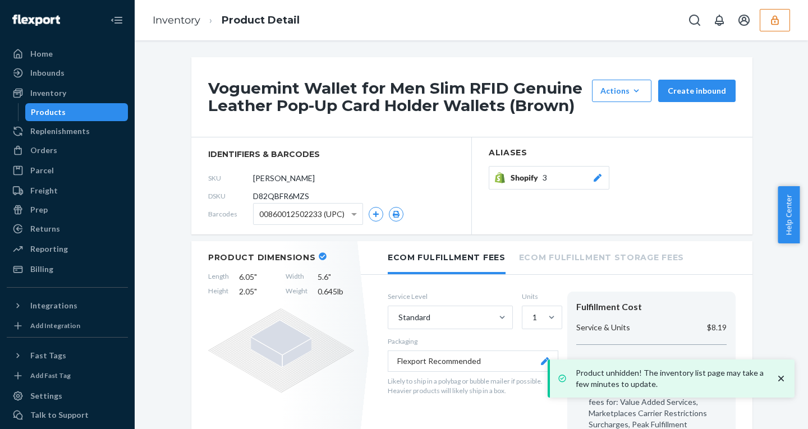
click at [94, 103] on link "Products" at bounding box center [76, 112] width 103 height 18
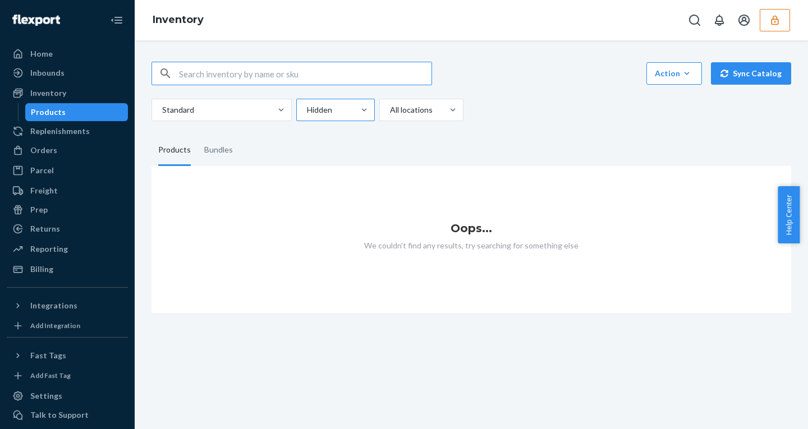
click at [328, 105] on div at bounding box center [334, 109] width 57 height 13
click at [307, 105] on input "Hidden" at bounding box center [306, 109] width 1 height 11
click at [334, 134] on div "Active" at bounding box center [336, 137] width 74 height 22
click at [307, 116] on input "option Active focused, 1 of 2. 2 results available. Use Up and Down to choose o…" at bounding box center [306, 109] width 1 height 11
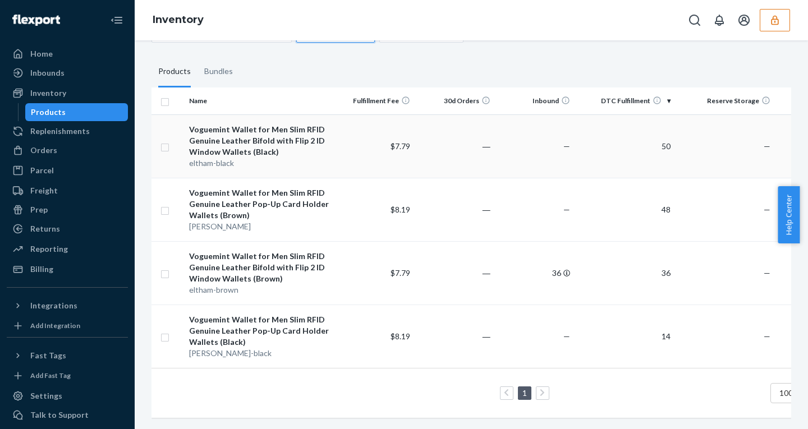
scroll to position [87, 0]
click at [165, 95] on input "checkbox" at bounding box center [165, 101] width 9 height 12
checkbox input "true"
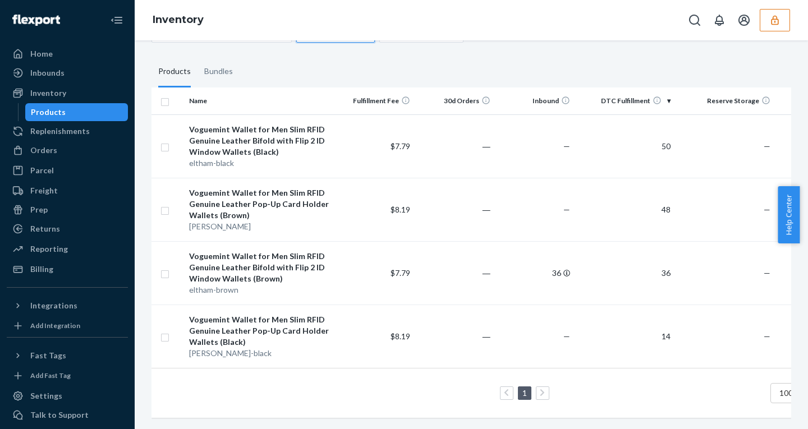
checkbox input "true"
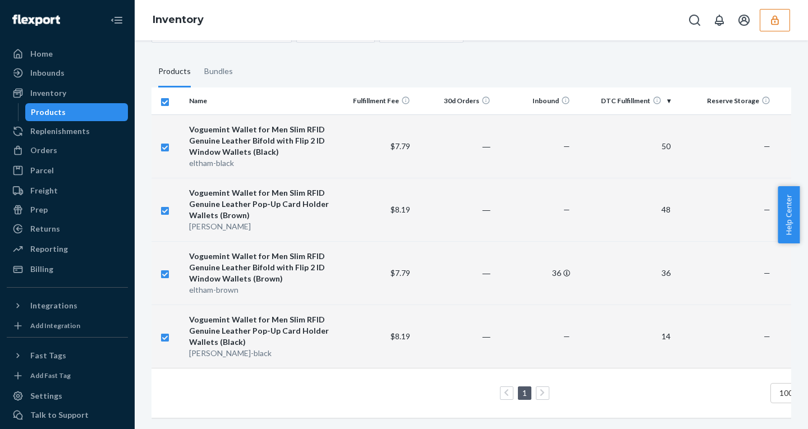
scroll to position [0, 0]
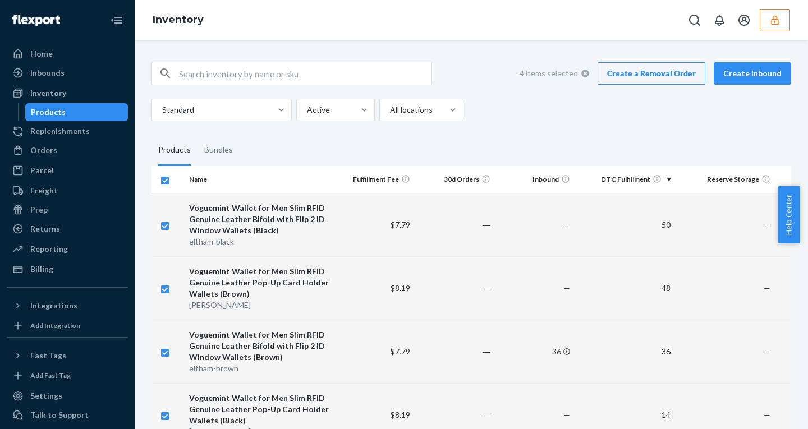
click at [646, 60] on div "4 items selected Create a Removal Order Create inbound Standard Active All loca…" at bounding box center [471, 278] width 657 height 460
click at [644, 73] on link "Create a Removal Order" at bounding box center [652, 73] width 108 height 22
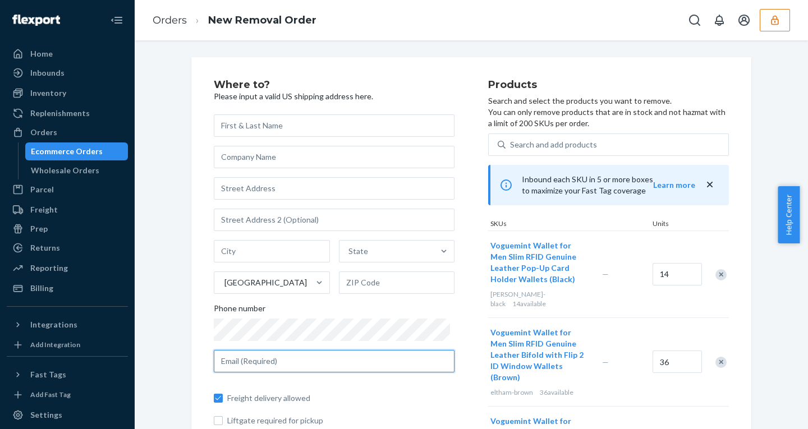
click at [268, 358] on input "text" at bounding box center [334, 361] width 241 height 22
paste input "[EMAIL_ADDRESS][DOMAIN_NAME]"
type input "[EMAIL_ADDRESS][DOMAIN_NAME]"
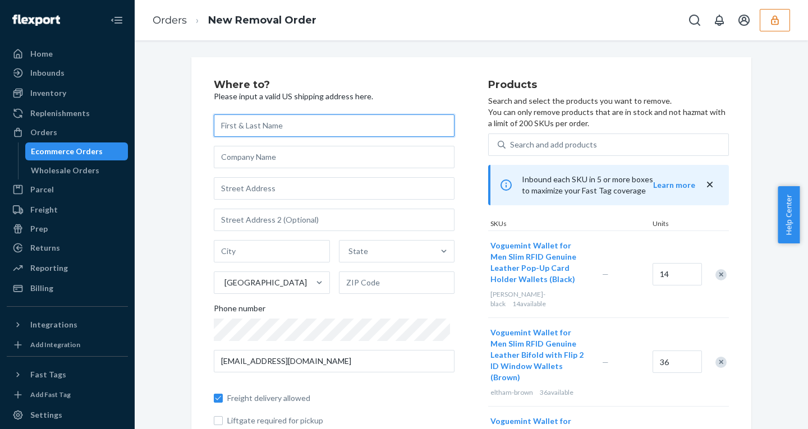
click at [242, 125] on input "text" at bounding box center [334, 126] width 241 height 22
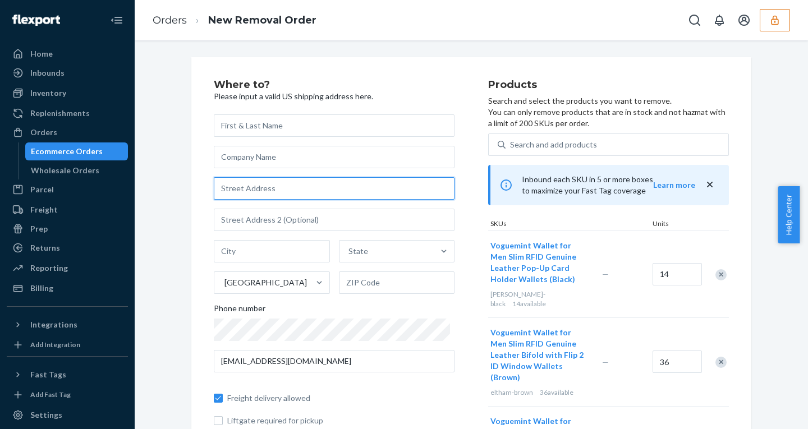
click at [254, 190] on input "text" at bounding box center [334, 188] width 241 height 22
type input "[STREET_ADDRESS][PERSON_NAME]"
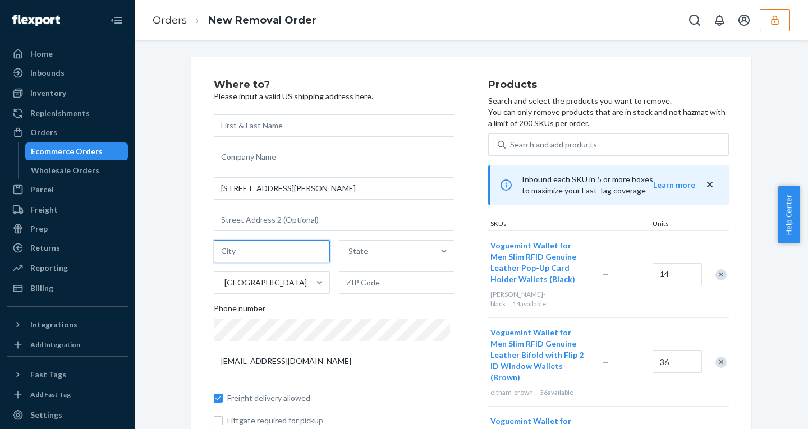
type input "[GEOGRAPHIC_DATA] - [US_STATE]"
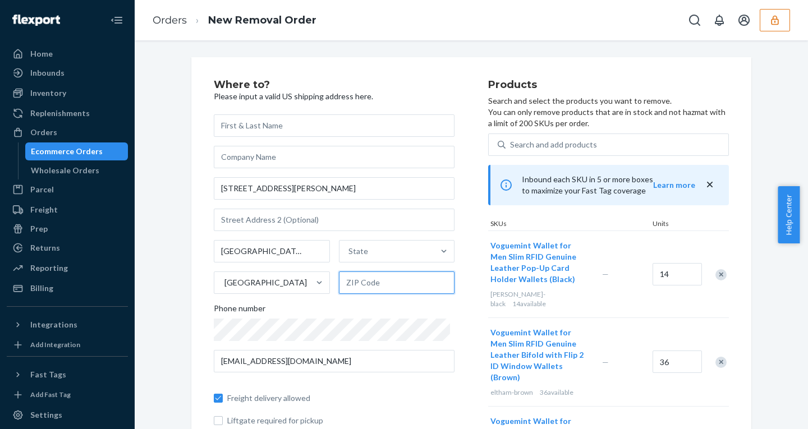
type input "10038"
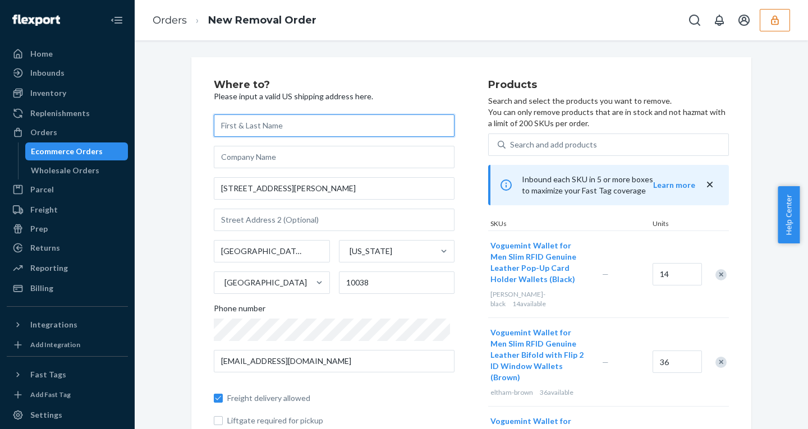
click at [274, 126] on input "text" at bounding box center [334, 126] width 241 height 22
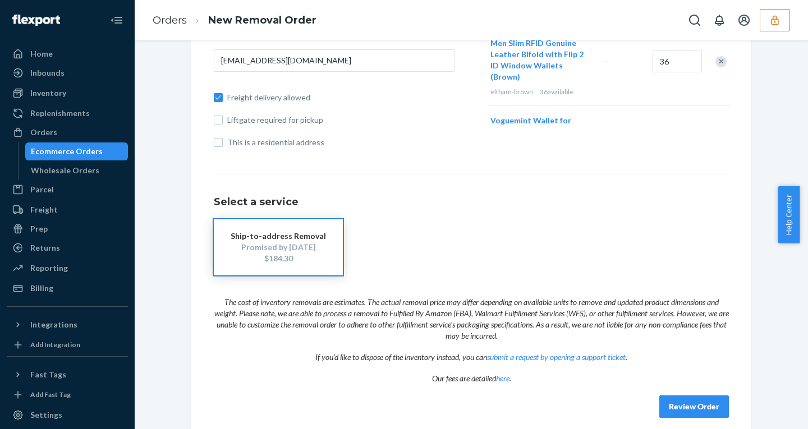
scroll to position [303, 0]
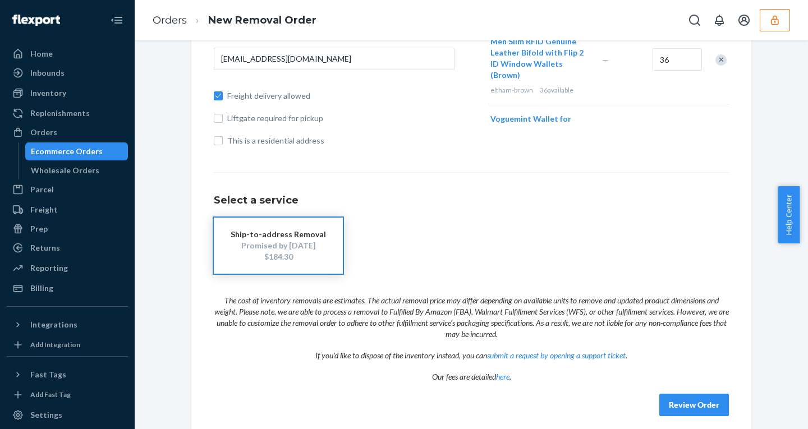
type input "test"
click at [770, 20] on icon "button" at bounding box center [775, 20] width 11 height 11
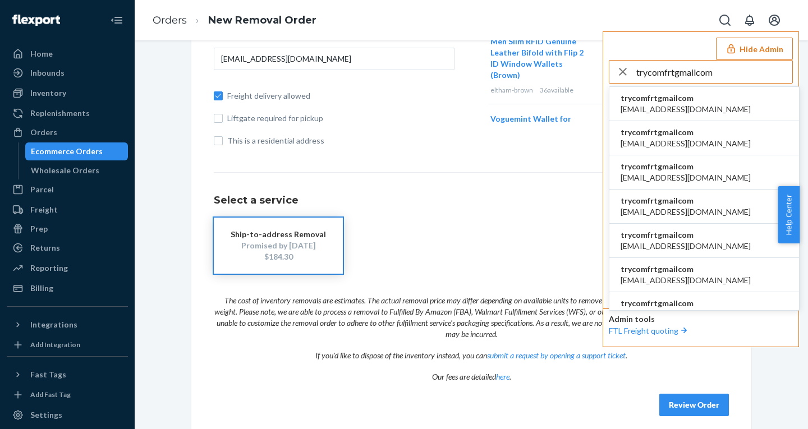
type input "trycomfrtgmailcom"
click at [685, 108] on span "[EMAIL_ADDRESS][DOMAIN_NAME]" at bounding box center [686, 109] width 130 height 11
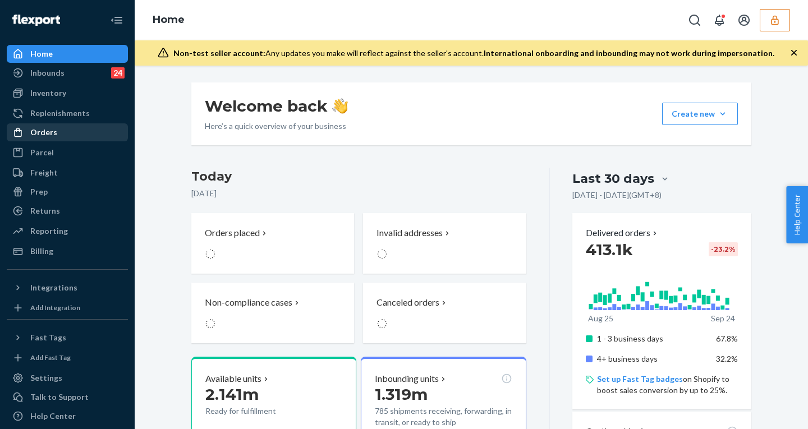
click at [67, 126] on div "Orders" at bounding box center [67, 133] width 119 height 16
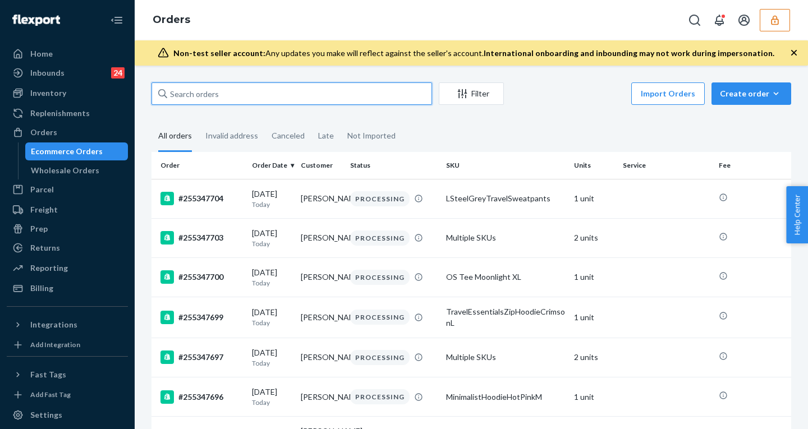
click at [240, 94] on input "text" at bounding box center [292, 94] width 281 height 22
paste input "255125470"
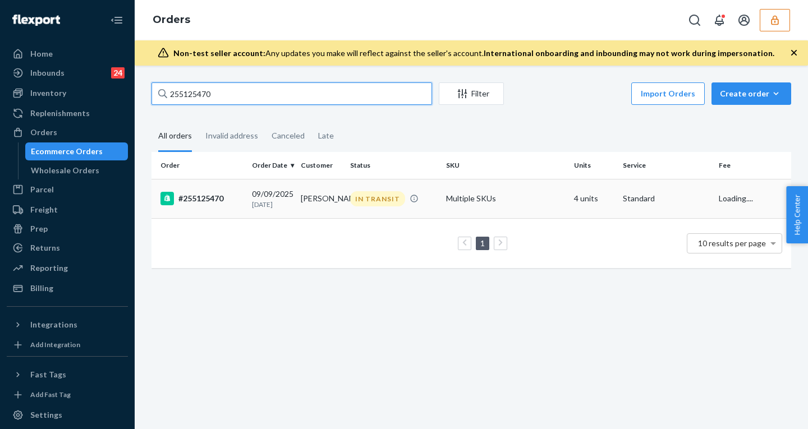
type input "255125470"
click at [285, 194] on div "[DATE] [DATE]" at bounding box center [272, 199] width 40 height 21
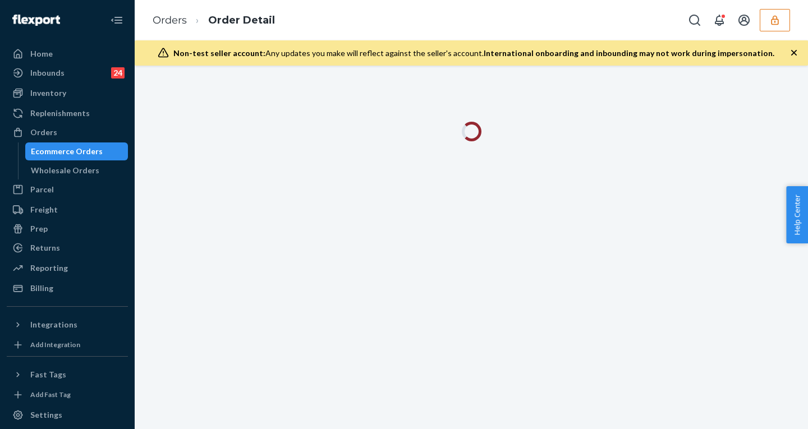
click at [798, 53] on icon "button" at bounding box center [794, 52] width 11 height 11
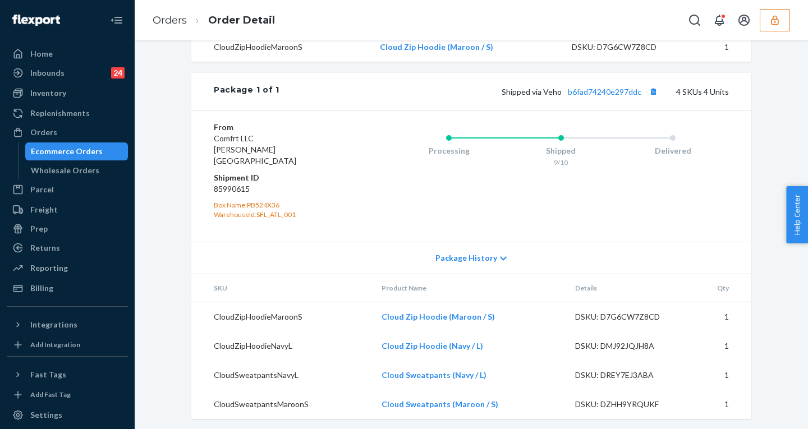
scroll to position [536, 0]
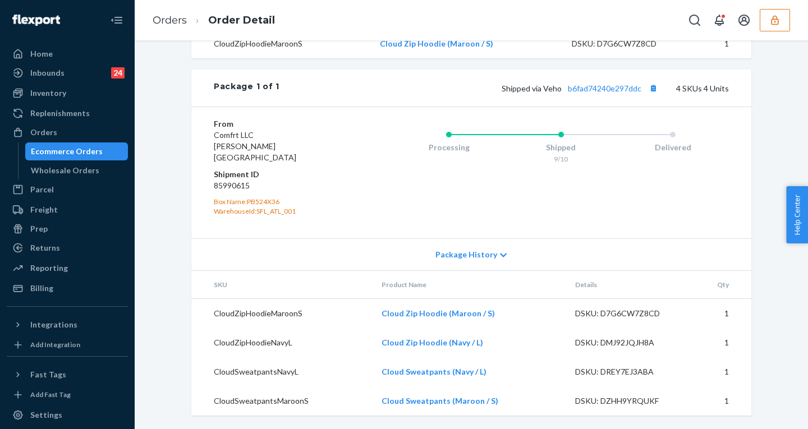
click at [455, 251] on span "Package History" at bounding box center [467, 254] width 62 height 11
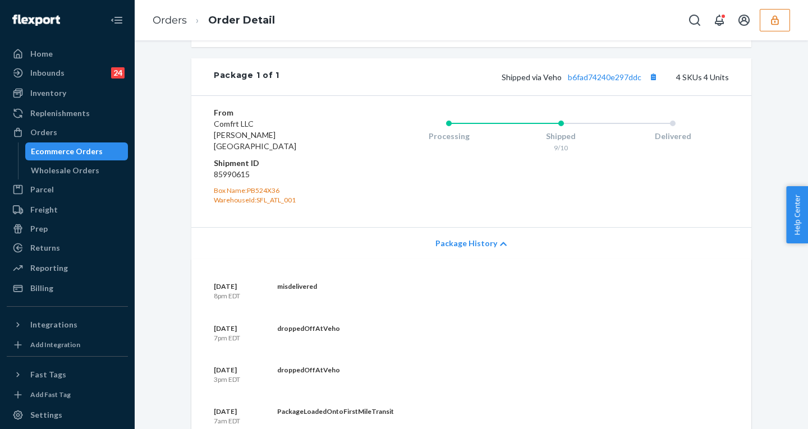
click at [456, 249] on span "Package History" at bounding box center [467, 243] width 62 height 11
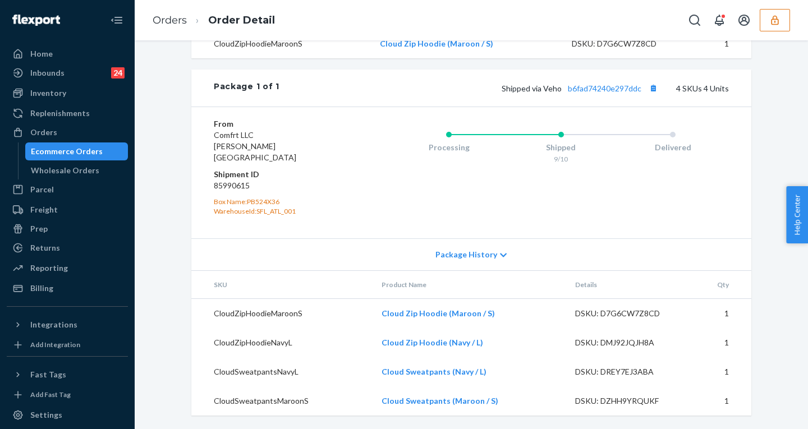
click at [463, 255] on span "Package History" at bounding box center [467, 254] width 62 height 11
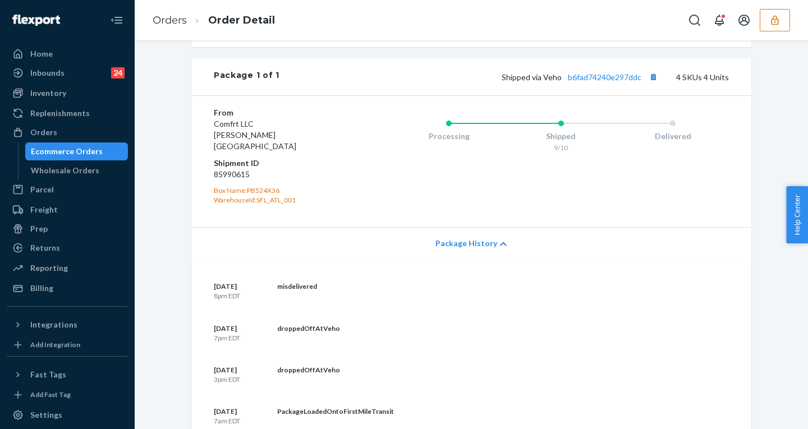
click at [463, 249] on span "Package History" at bounding box center [467, 243] width 62 height 11
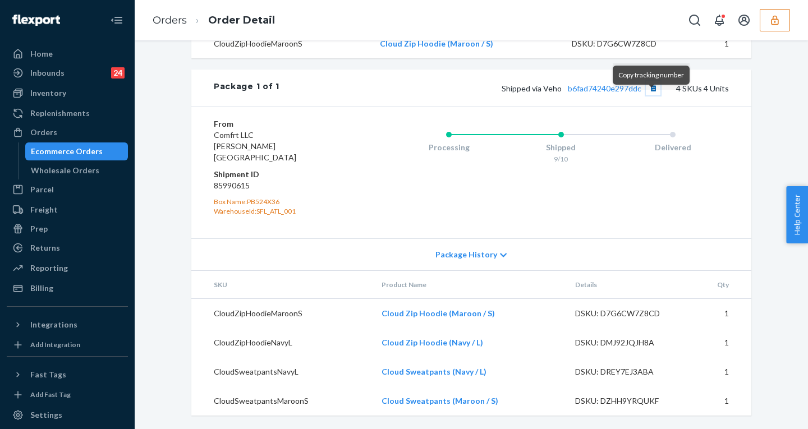
click at [651, 95] on button "Copy tracking number" at bounding box center [653, 88] width 15 height 15
click at [89, 153] on div "Ecommerce Orders" at bounding box center [67, 151] width 72 height 11
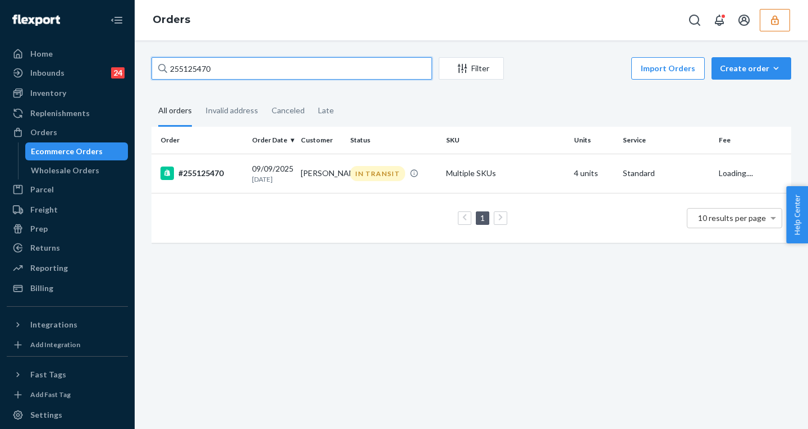
click at [191, 69] on input "255125470" at bounding box center [292, 68] width 281 height 22
paste input "3878905"
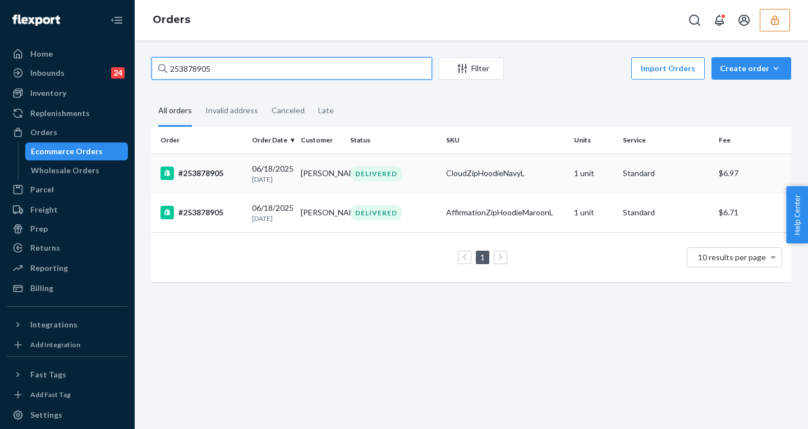
type input "253878905"
click at [252, 175] on p "[DATE]" at bounding box center [272, 180] width 40 height 10
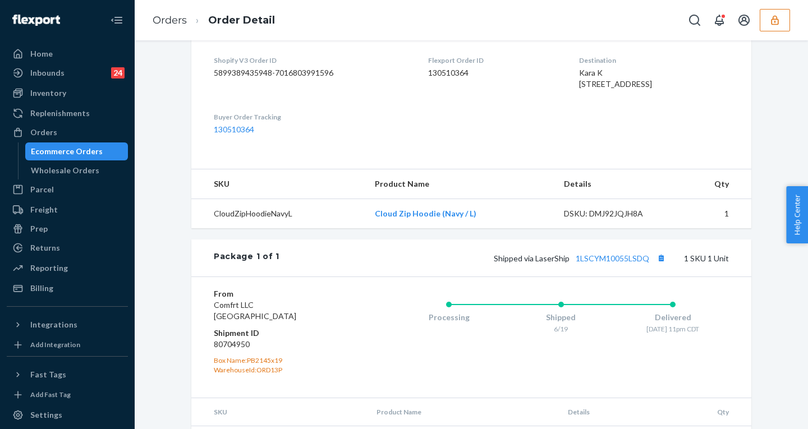
scroll to position [344, 0]
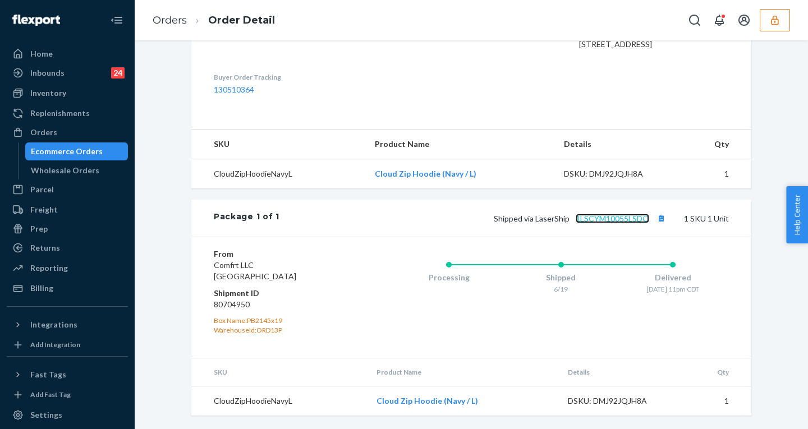
click at [614, 216] on link "1LSCYM10055LSDQ" at bounding box center [613, 219] width 74 height 10
